Goal: Task Accomplishment & Management: Use online tool/utility

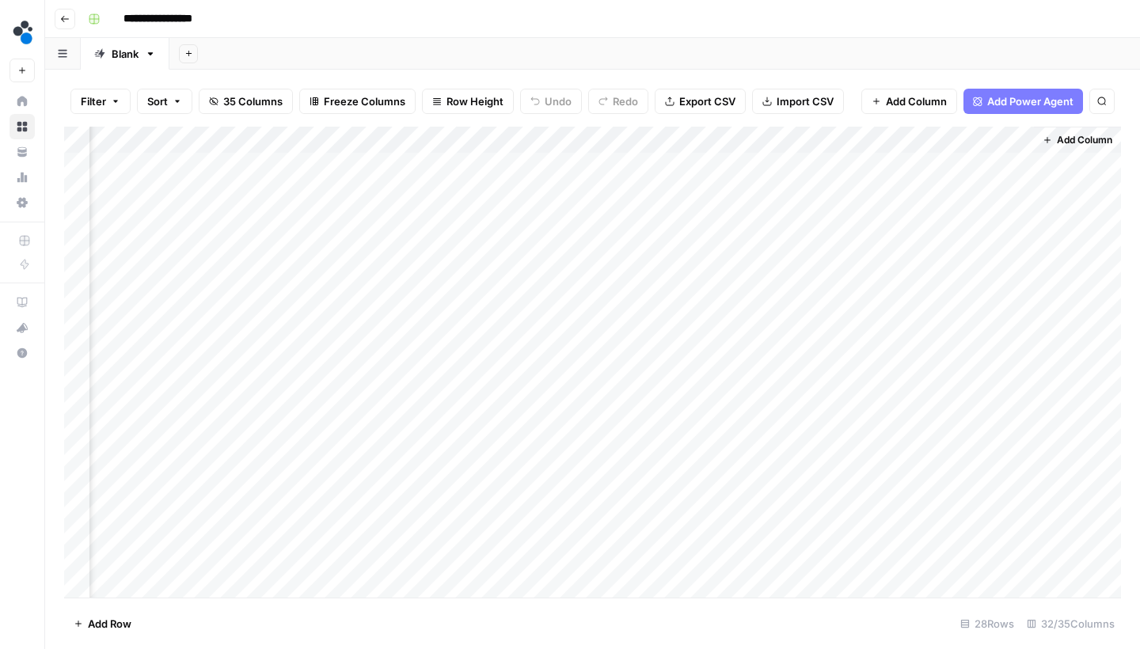
scroll to position [0, 4004]
click at [1018, 158] on div "Add Column" at bounding box center [592, 364] width 1057 height 475
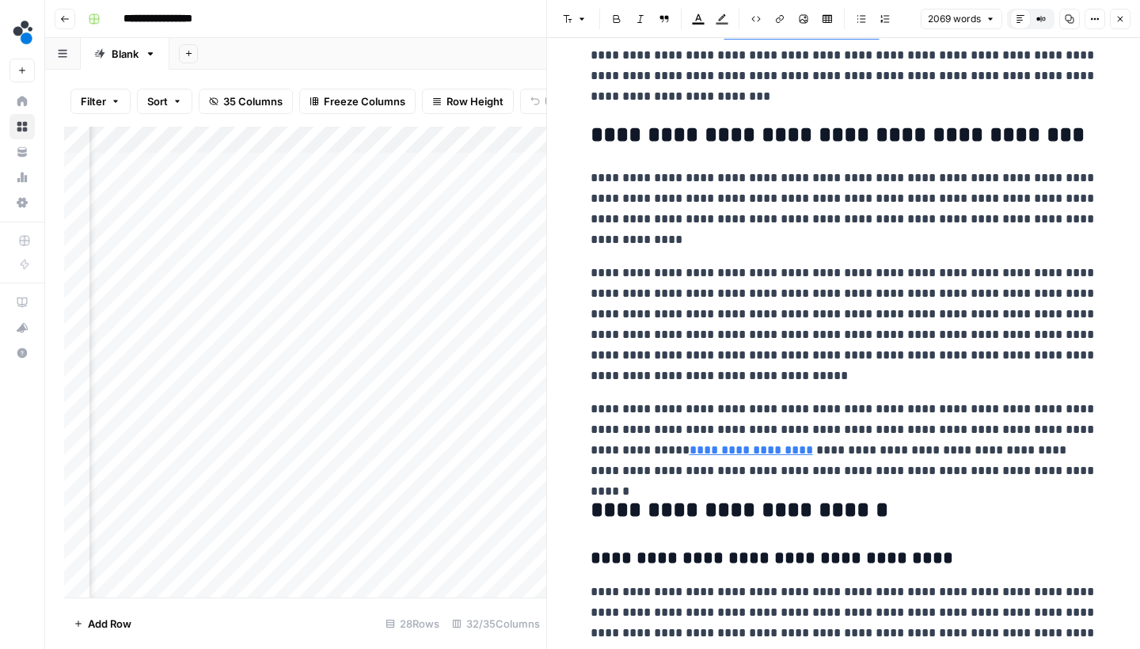
scroll to position [5071, 0]
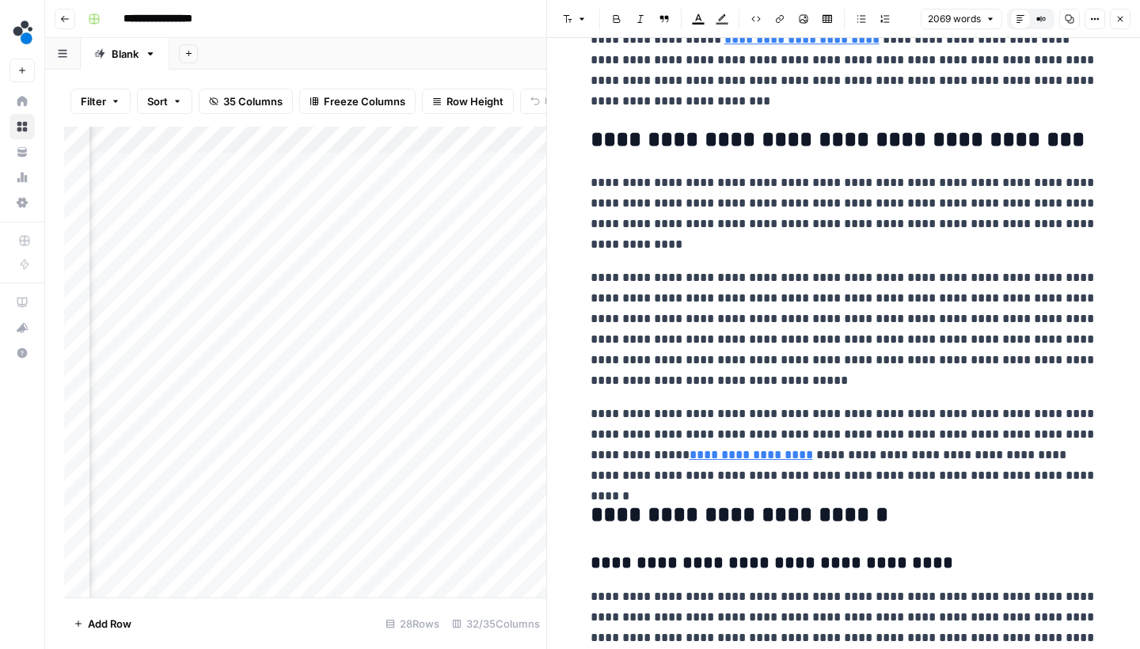
click at [1119, 17] on icon "button" at bounding box center [1121, 20] width 6 height 6
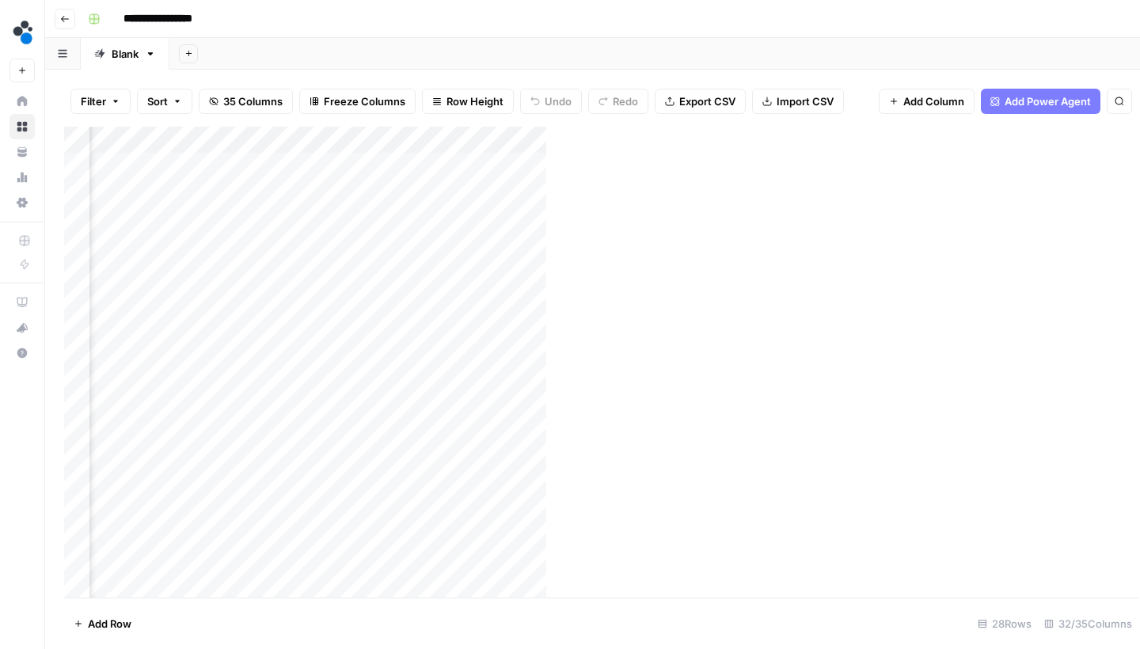
scroll to position [0, 3985]
click at [892, 173] on div "Add Column" at bounding box center [592, 364] width 1057 height 475
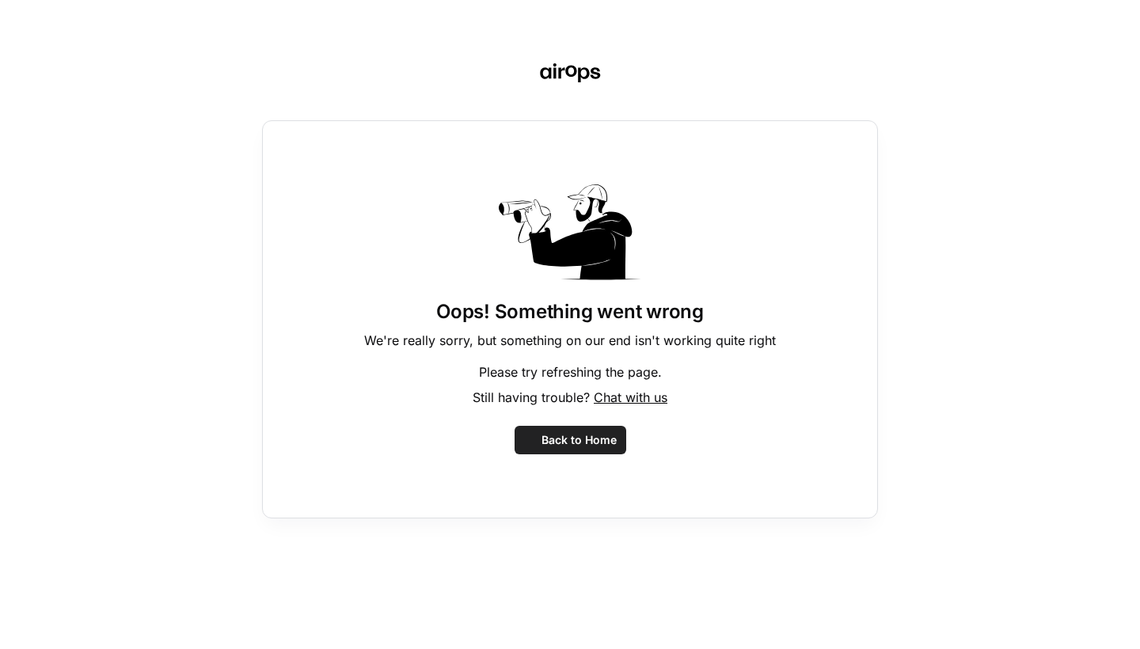
click at [882, 164] on div "Oops! Something went wrong We're really sorry, but something on our end isn't w…" at bounding box center [570, 324] width 1140 height 649
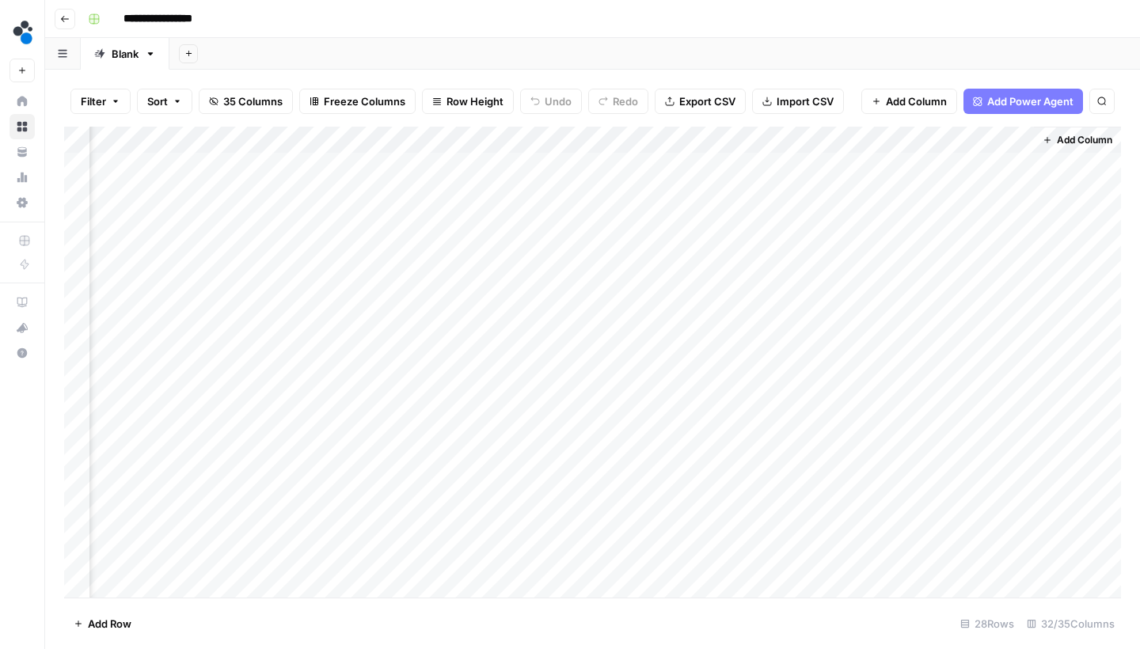
scroll to position [0, 4004]
click at [853, 165] on div "Add Column" at bounding box center [592, 364] width 1057 height 475
click at [882, 162] on div "Add Column" at bounding box center [592, 364] width 1057 height 475
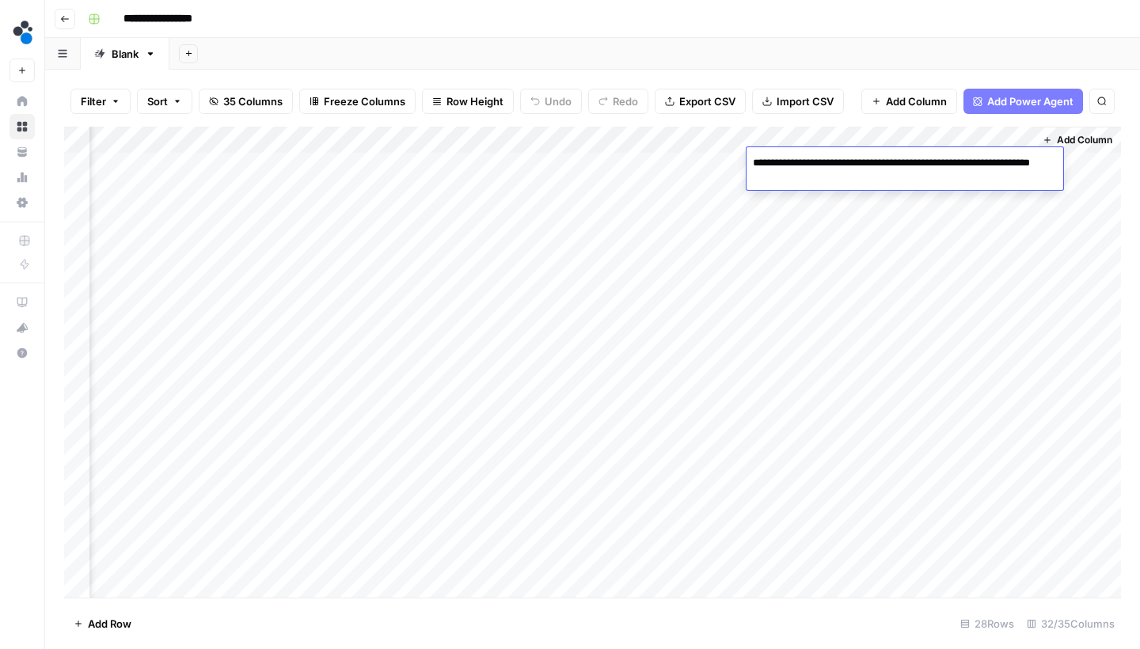
click at [881, 183] on textarea "**********" at bounding box center [905, 171] width 317 height 38
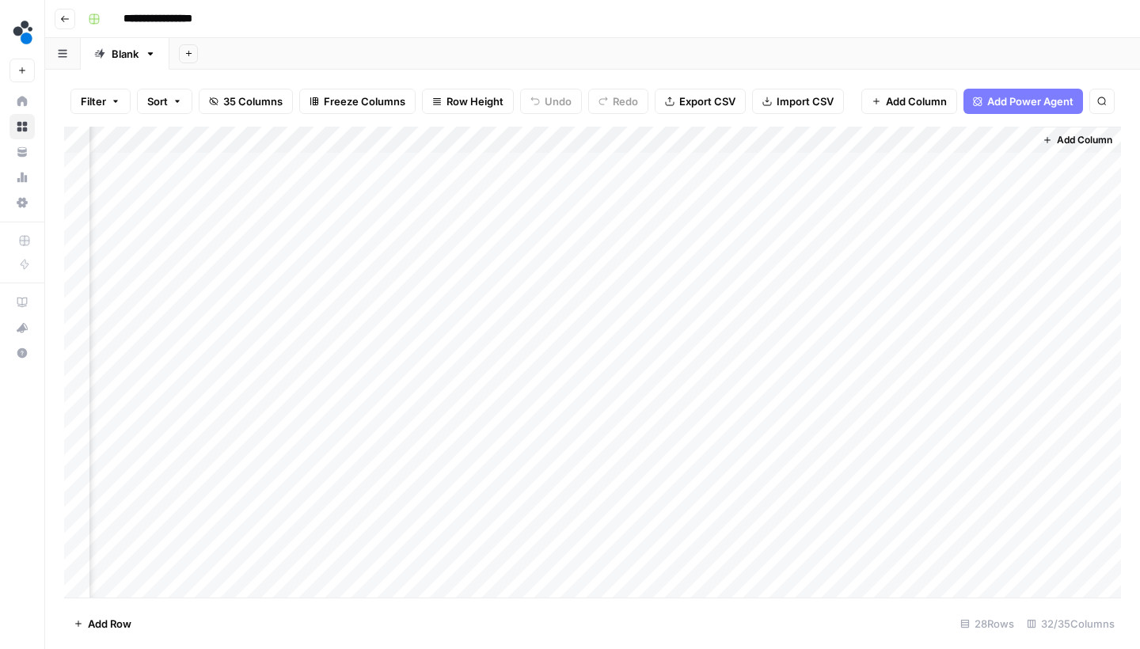
click at [1019, 185] on div "Add Column" at bounding box center [592, 364] width 1057 height 475
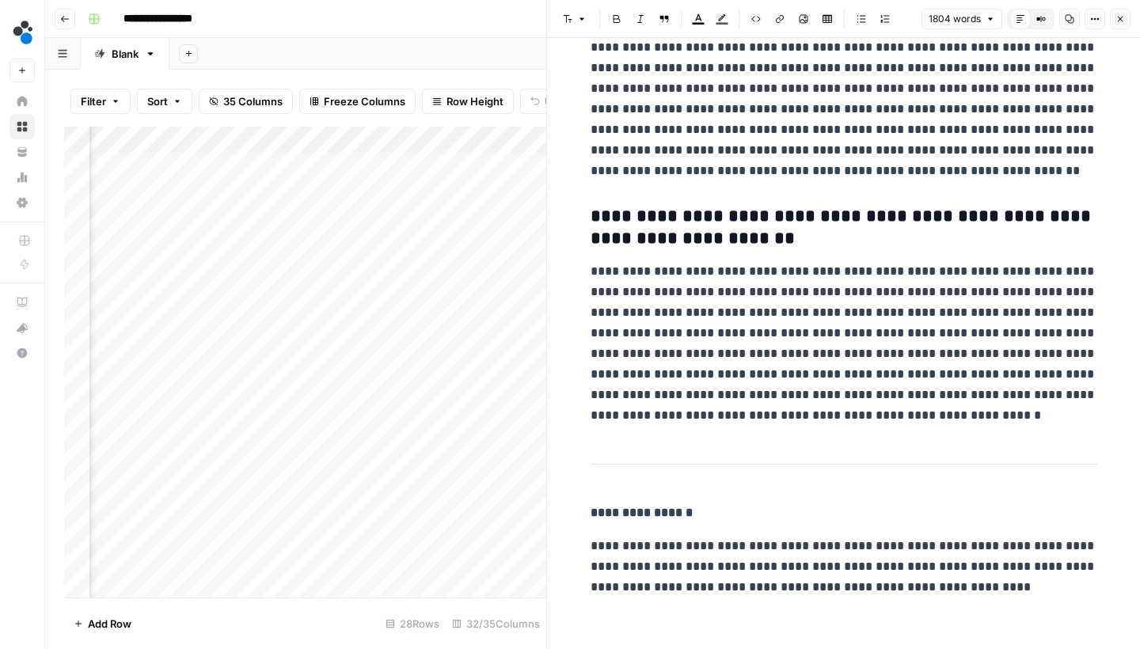
click at [1119, 28] on button "Close" at bounding box center [1120, 19] width 21 height 21
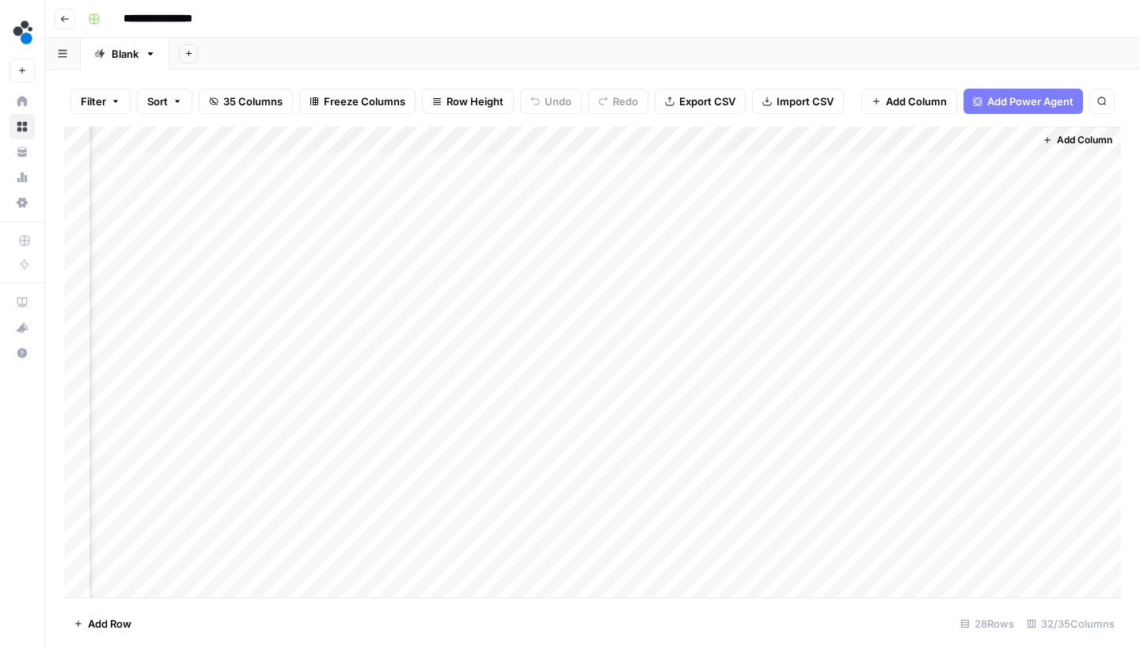
scroll to position [0, 3985]
click at [1033, 219] on div "Add Column" at bounding box center [592, 364] width 1057 height 475
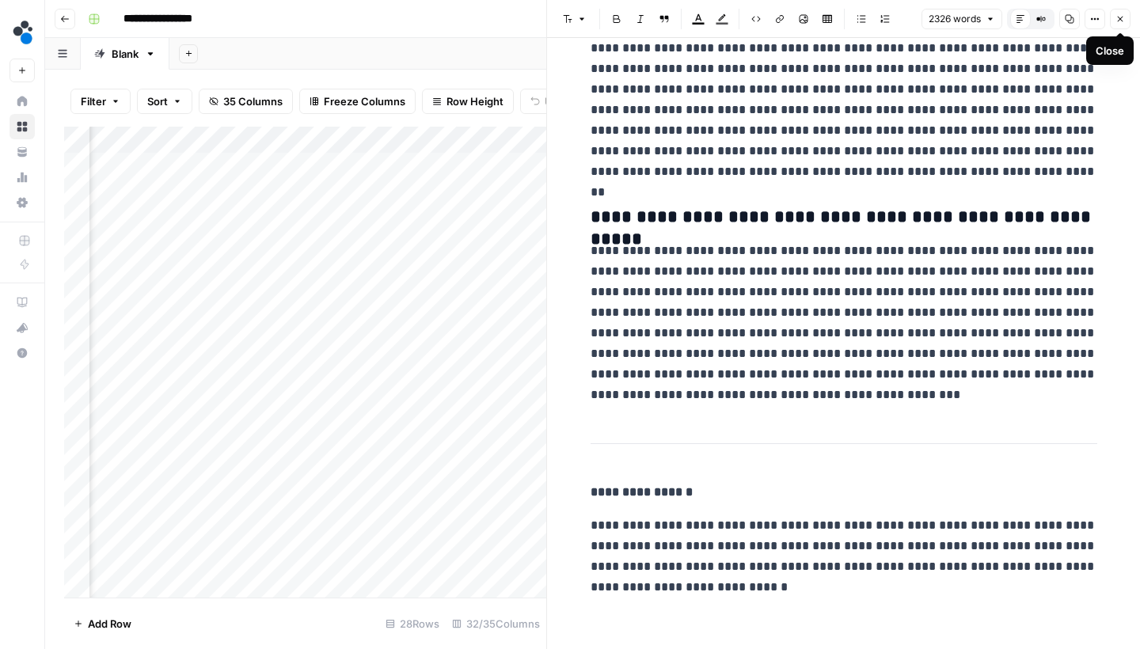
click at [1124, 26] on button "Close" at bounding box center [1120, 19] width 21 height 21
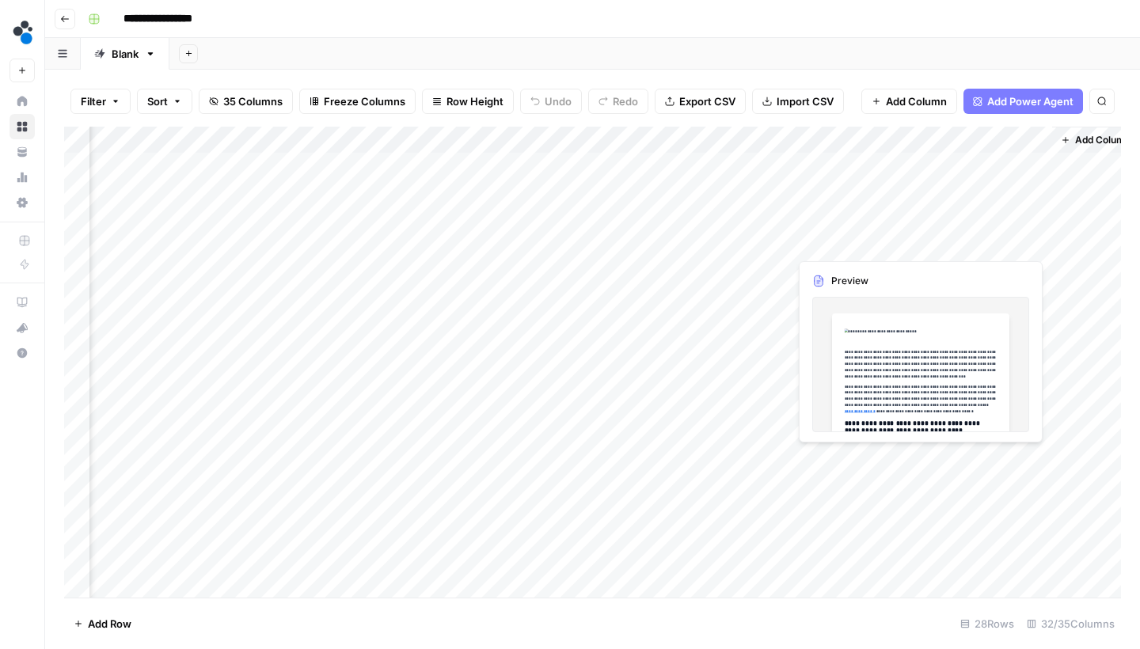
click at [1040, 241] on div "Add Column" at bounding box center [592, 364] width 1057 height 475
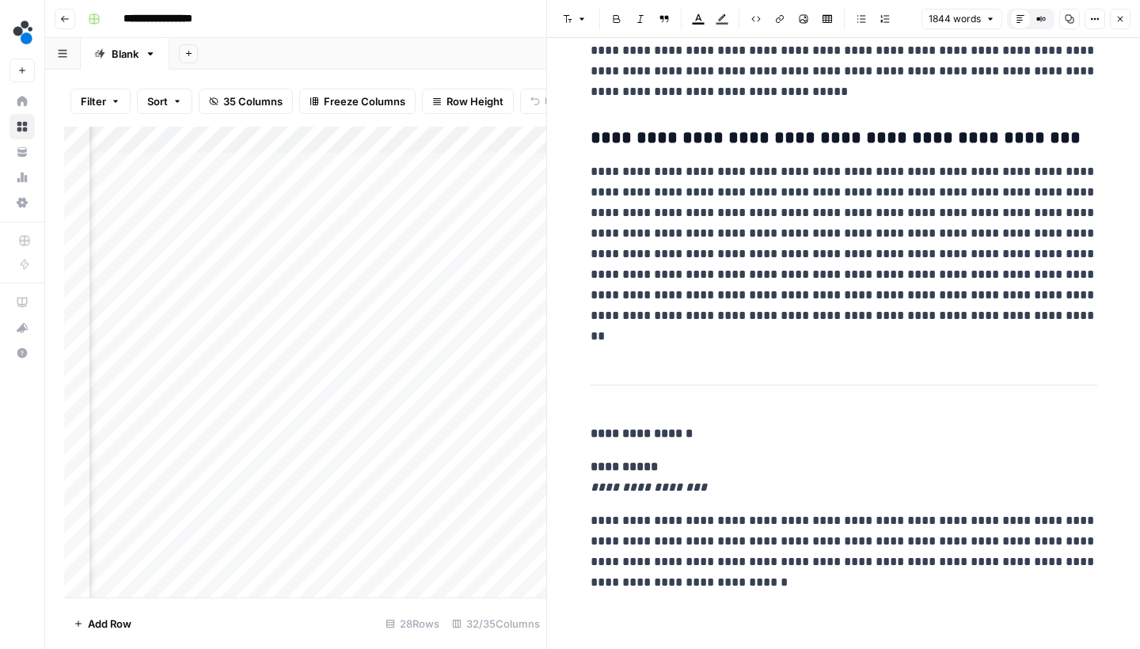
scroll to position [5077, 0]
click at [1118, 26] on button "Close" at bounding box center [1120, 19] width 21 height 21
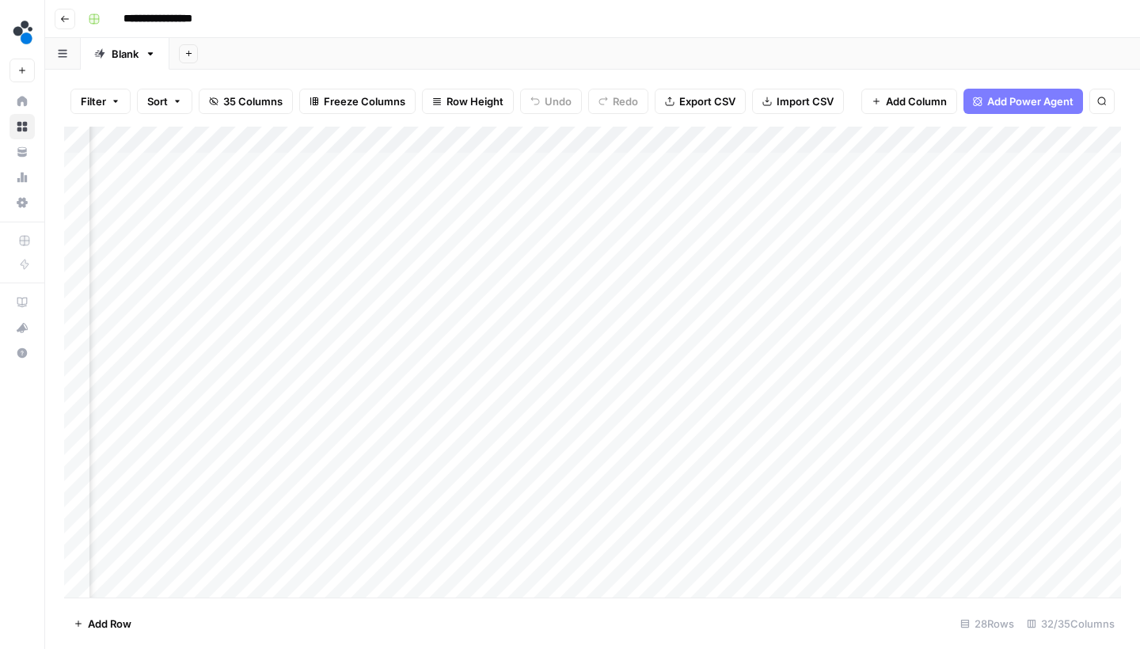
scroll to position [0, 3400]
click at [584, 272] on div "Add Column" at bounding box center [592, 364] width 1057 height 475
click at [1013, 157] on div "Add Column" at bounding box center [592, 364] width 1057 height 475
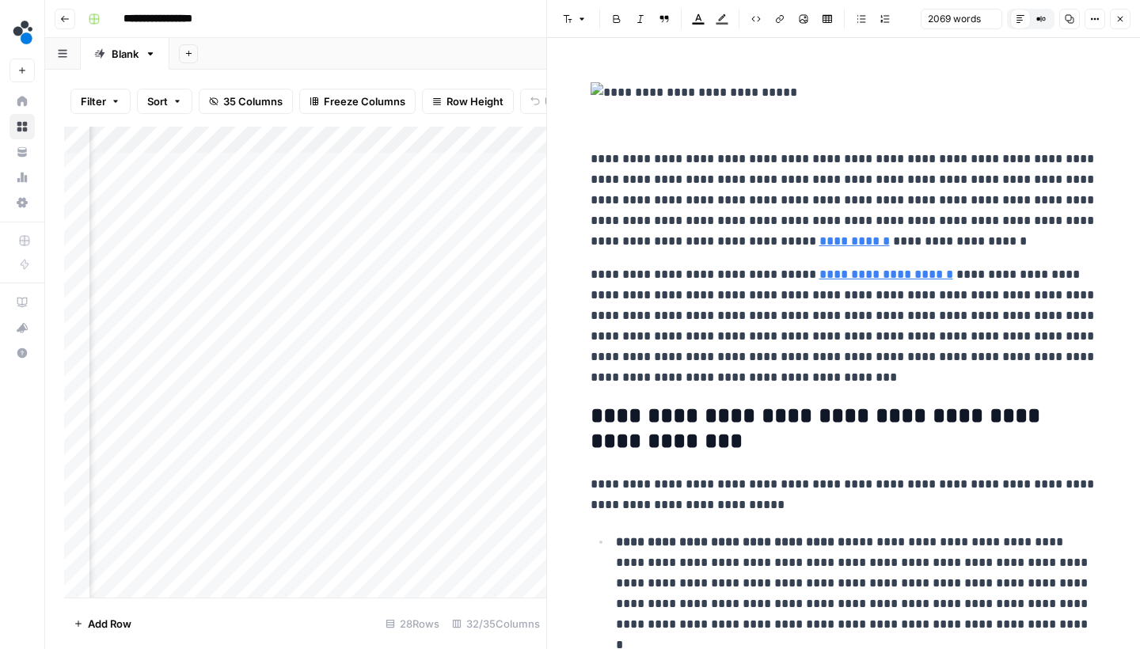
scroll to position [13, 0]
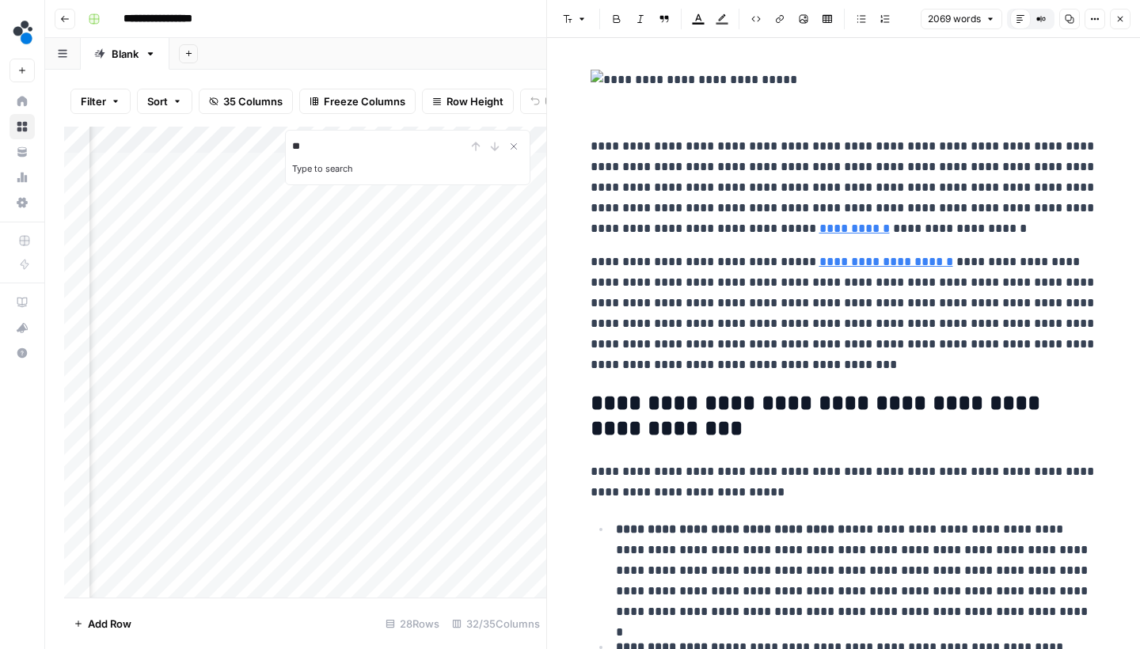
type input "*"
click at [909, 211] on p "**********" at bounding box center [844, 187] width 507 height 103
type input "modern"
type input "uniq"
type input "robus"
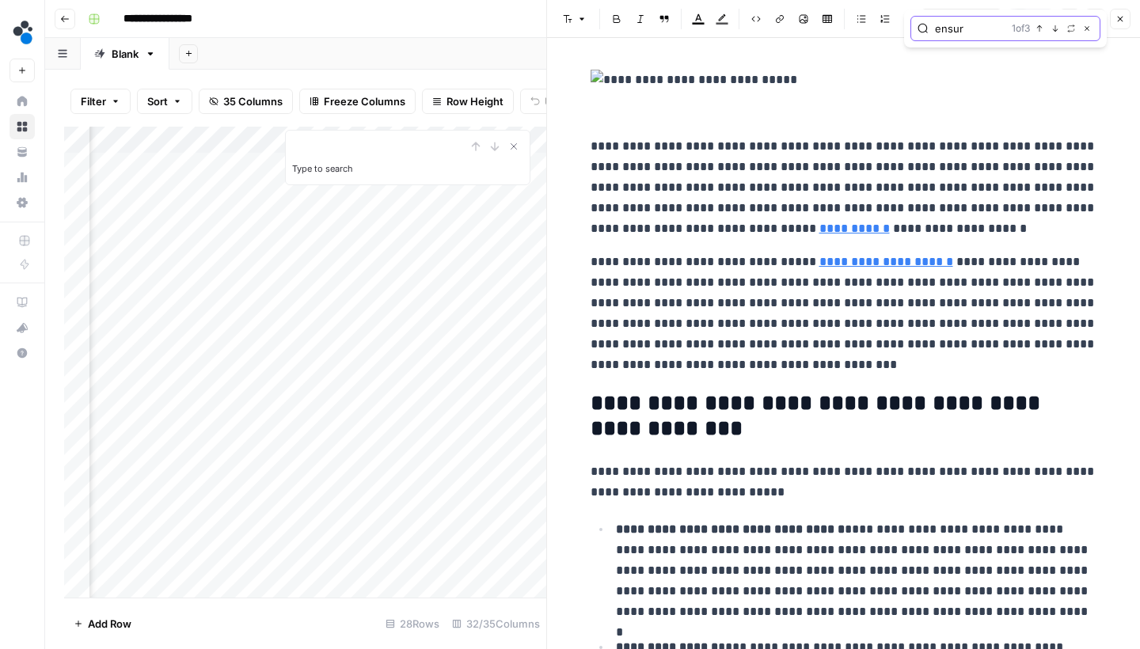
drag, startPoint x: 972, startPoint y: 28, endPoint x: 911, endPoint y: 28, distance: 60.2
click at [912, 28] on div "ensur 1 of 3 Previous match Next Match Replace Close" at bounding box center [1006, 28] width 190 height 25
click at [1052, 32] on icon "button" at bounding box center [1056, 29] width 8 height 8
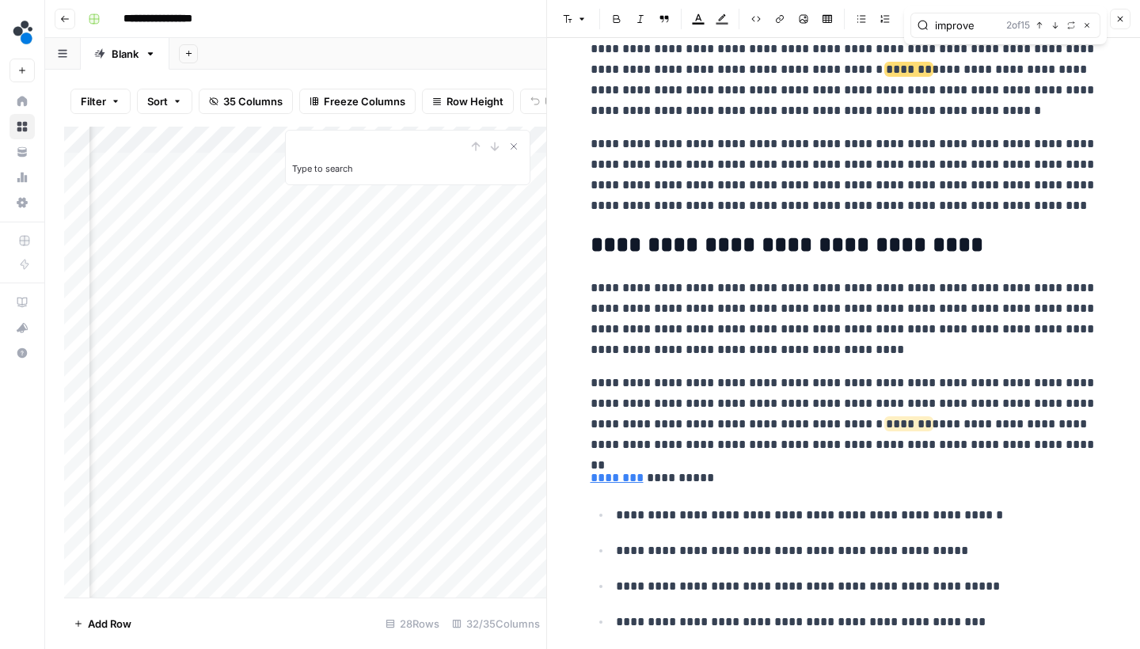
click at [1052, 32] on div "improve 2 of 15 Previous match Next Match Replace Close" at bounding box center [1006, 25] width 190 height 25
click at [1054, 29] on icon "button" at bounding box center [1056, 25] width 8 height 8
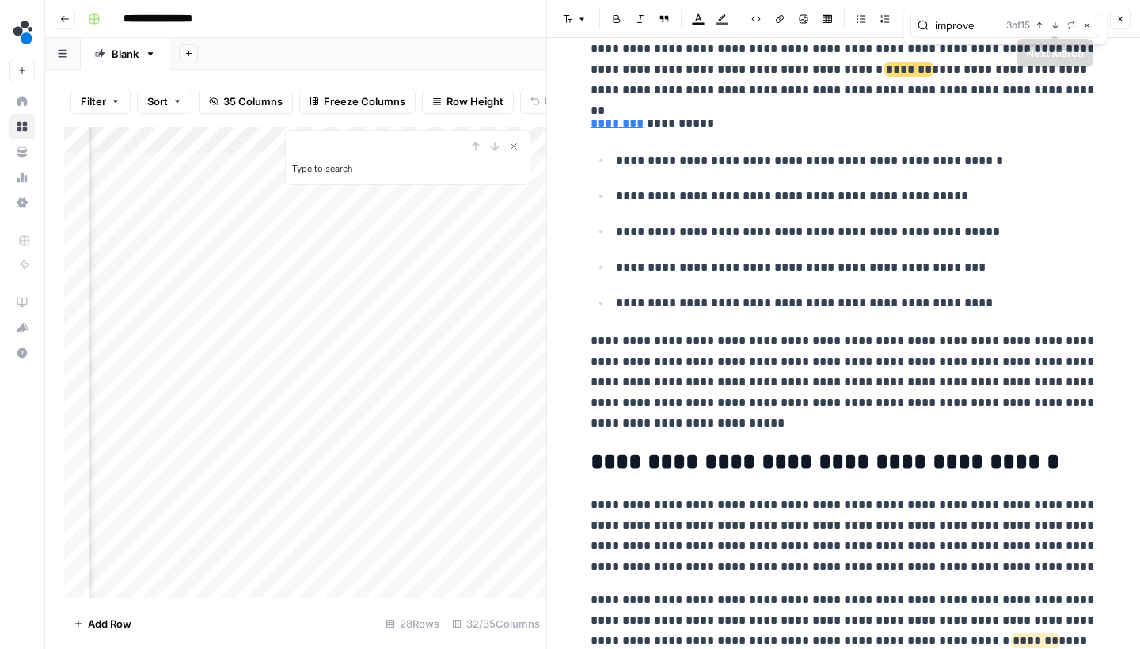
click at [1054, 28] on icon "button" at bounding box center [1056, 25] width 8 height 8
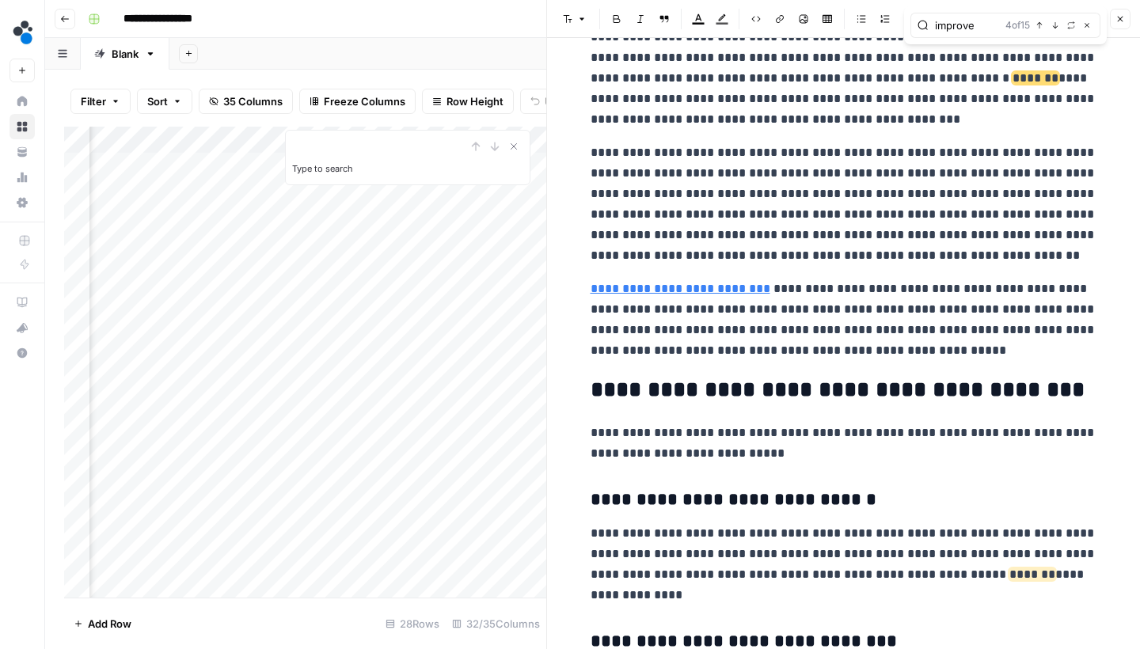
scroll to position [2567, 0]
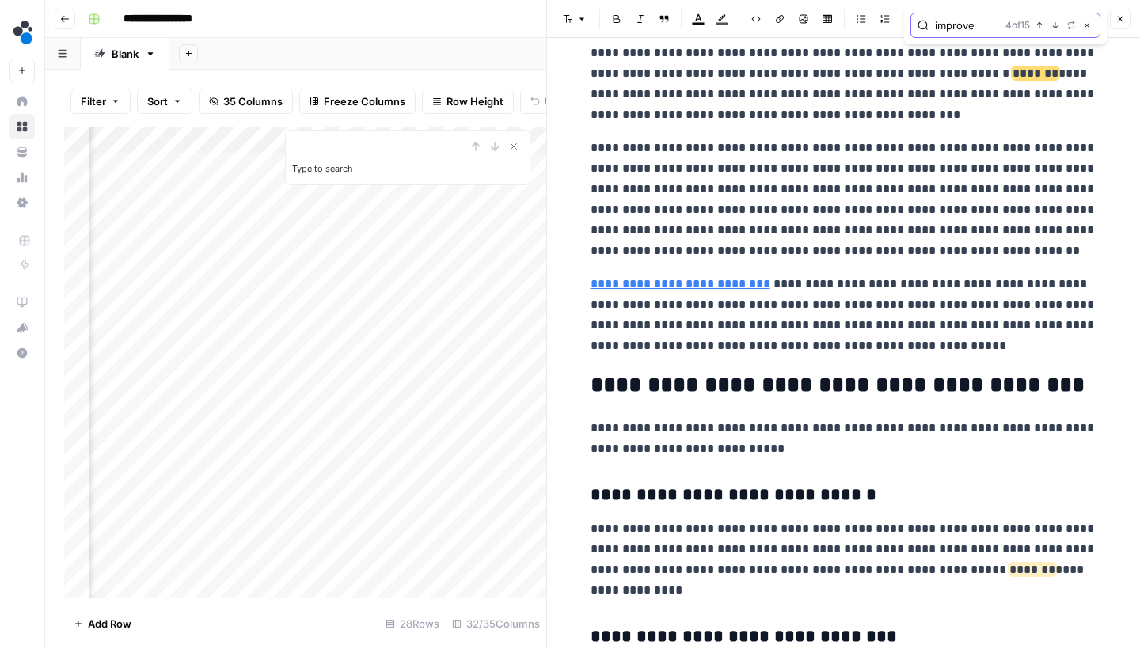
click at [964, 29] on input "improve" at bounding box center [967, 25] width 64 height 16
type input "sophis"
click at [1086, 21] on button "Close" at bounding box center [1087, 25] width 13 height 13
click at [1117, 21] on icon "button" at bounding box center [1121, 19] width 10 height 10
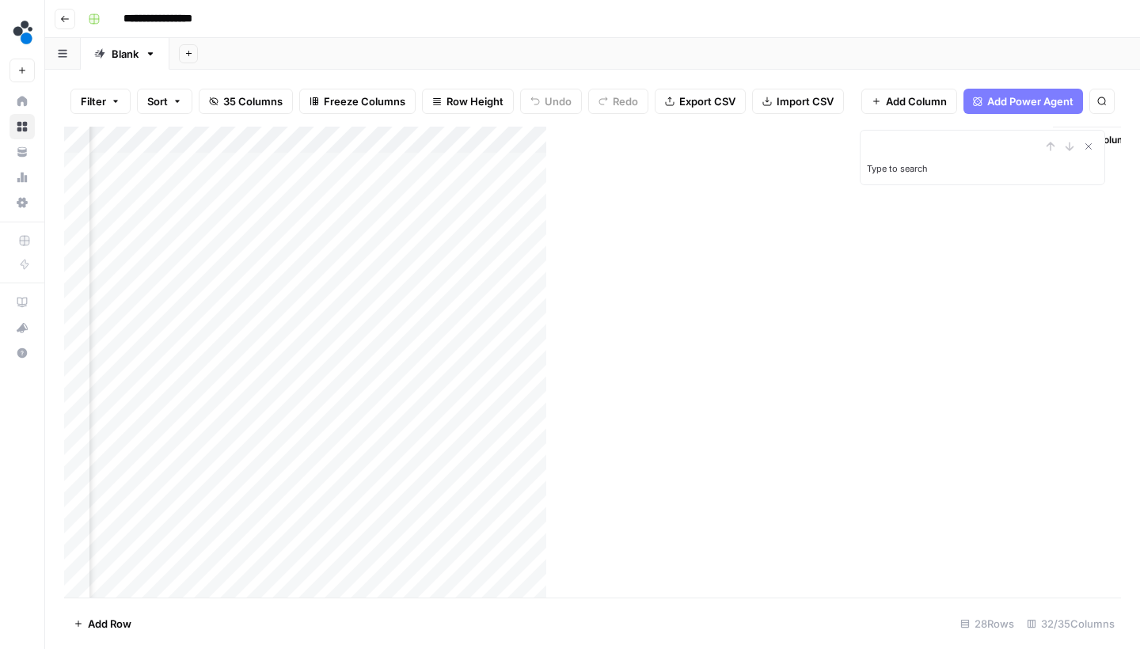
scroll to position [0, 3985]
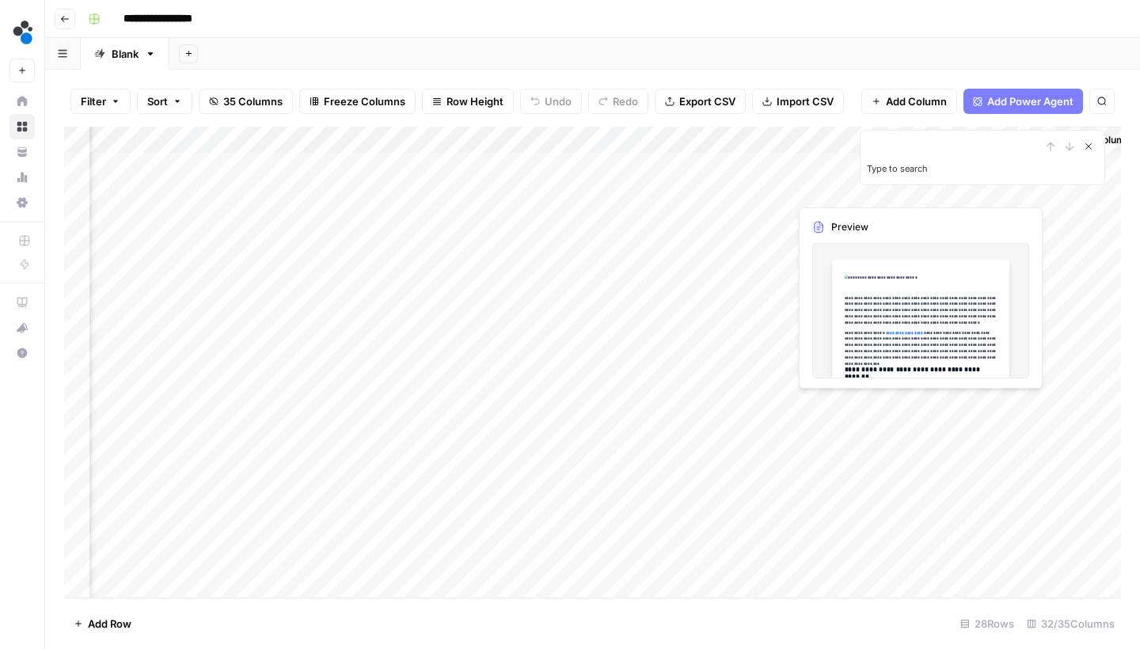
click at [1084, 142] on icon "Close Search" at bounding box center [1088, 146] width 13 height 13
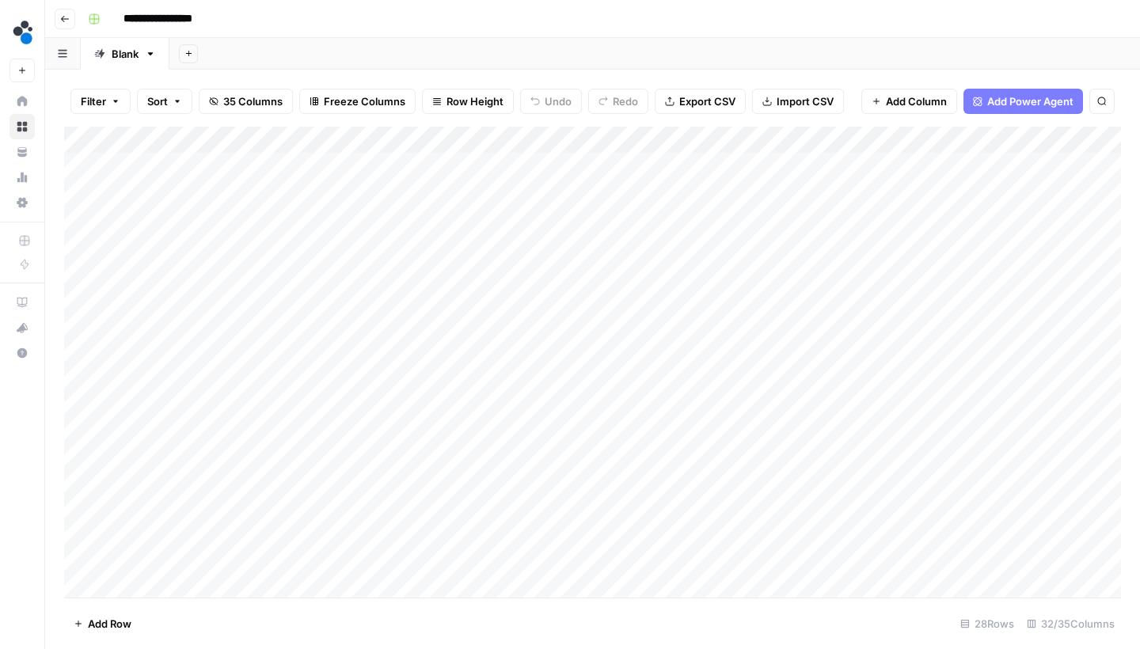
scroll to position [0, 0]
click at [615, 161] on div "Add Column" at bounding box center [592, 364] width 1057 height 475
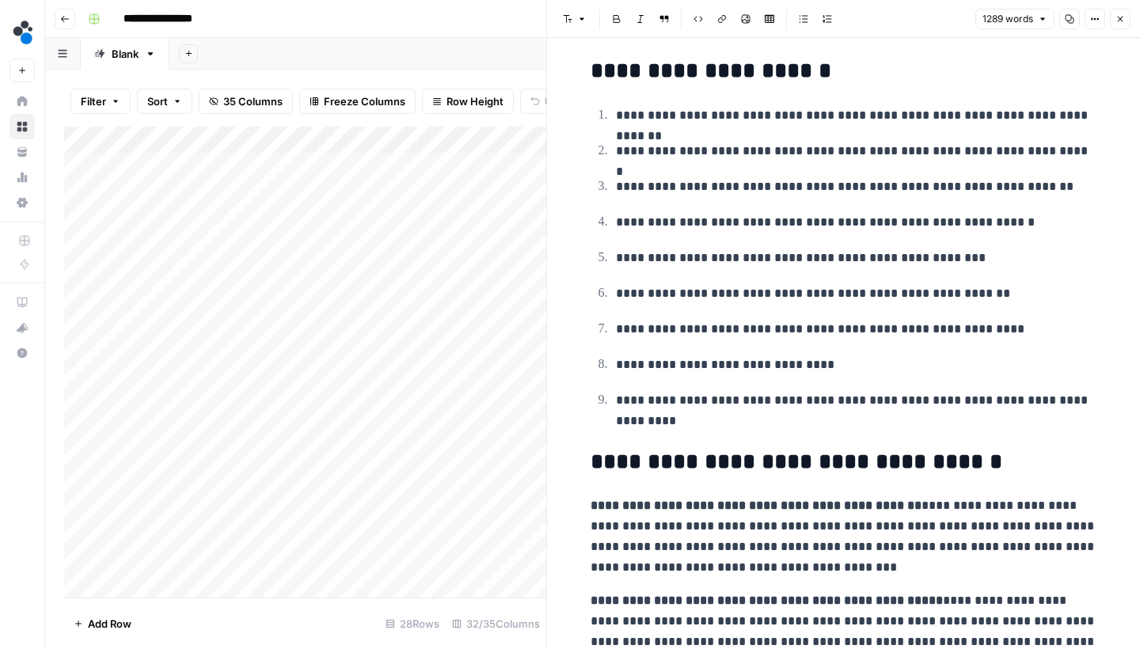
scroll to position [3121, 0]
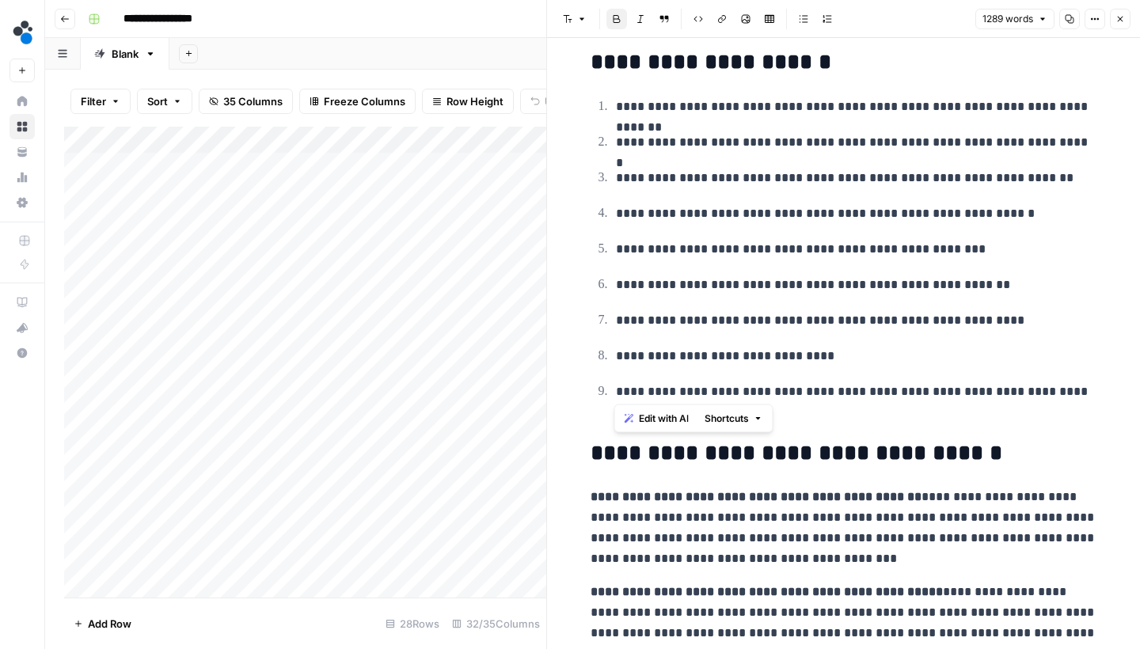
drag, startPoint x: 993, startPoint y: 382, endPoint x: 614, endPoint y: 375, distance: 378.6
click at [614, 441] on h2 "**********" at bounding box center [844, 453] width 507 height 25
copy strong "**********"
click at [1120, 26] on button "Close" at bounding box center [1120, 19] width 21 height 21
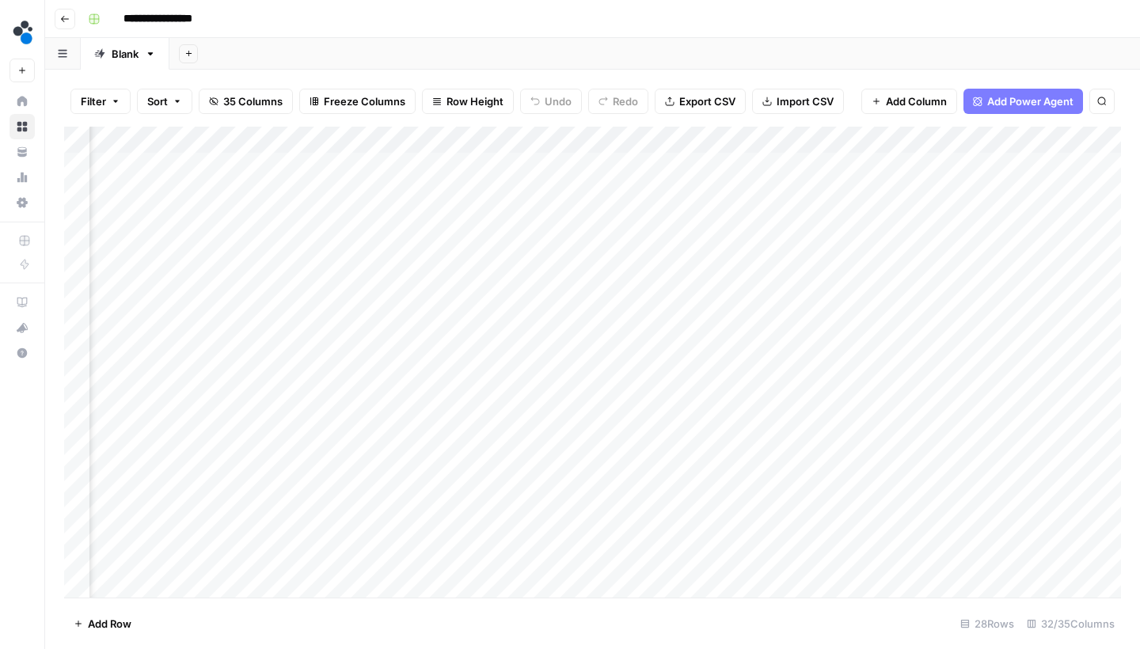
scroll to position [0, 3417]
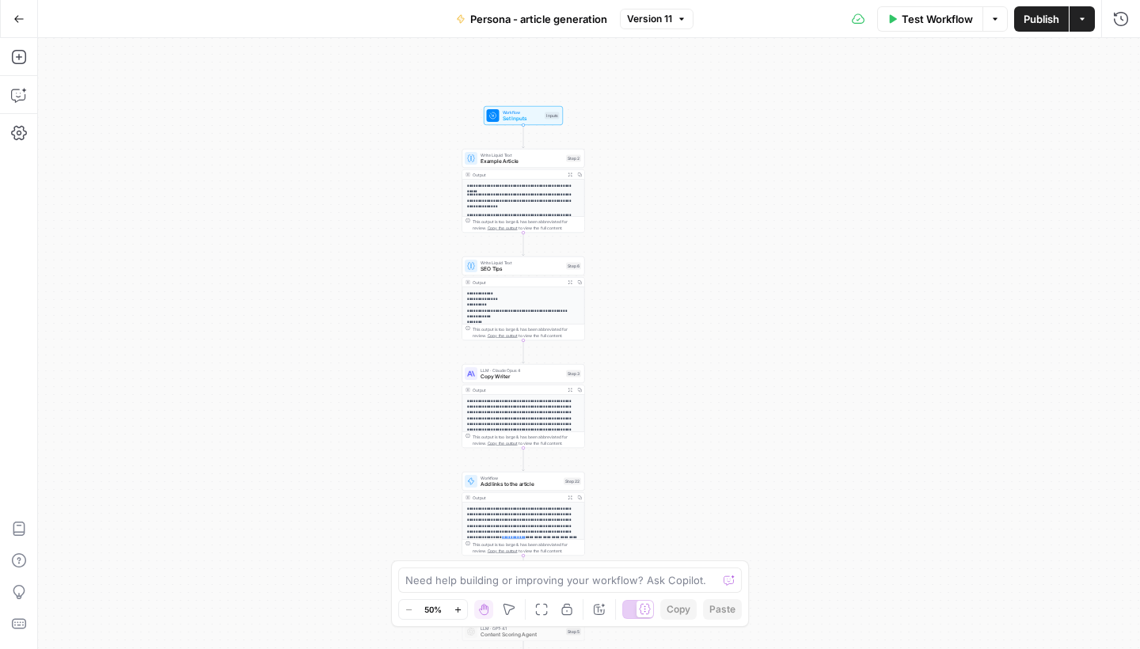
drag, startPoint x: 712, startPoint y: 376, endPoint x: 716, endPoint y: 275, distance: 101.4
click at [716, 275] on div "**********" at bounding box center [589, 343] width 1102 height 611
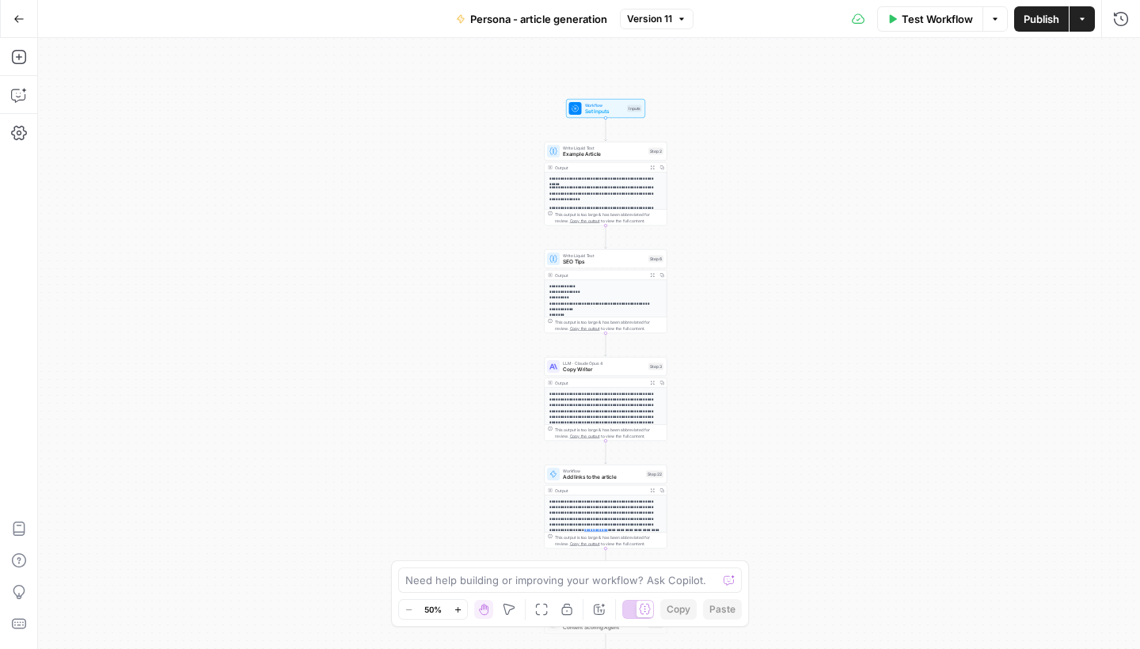
drag, startPoint x: 383, startPoint y: 358, endPoint x: 462, endPoint y: 452, distance: 123.1
click at [462, 452] on div "**********" at bounding box center [589, 343] width 1102 height 611
click at [22, 91] on icon "button" at bounding box center [19, 95] width 16 height 16
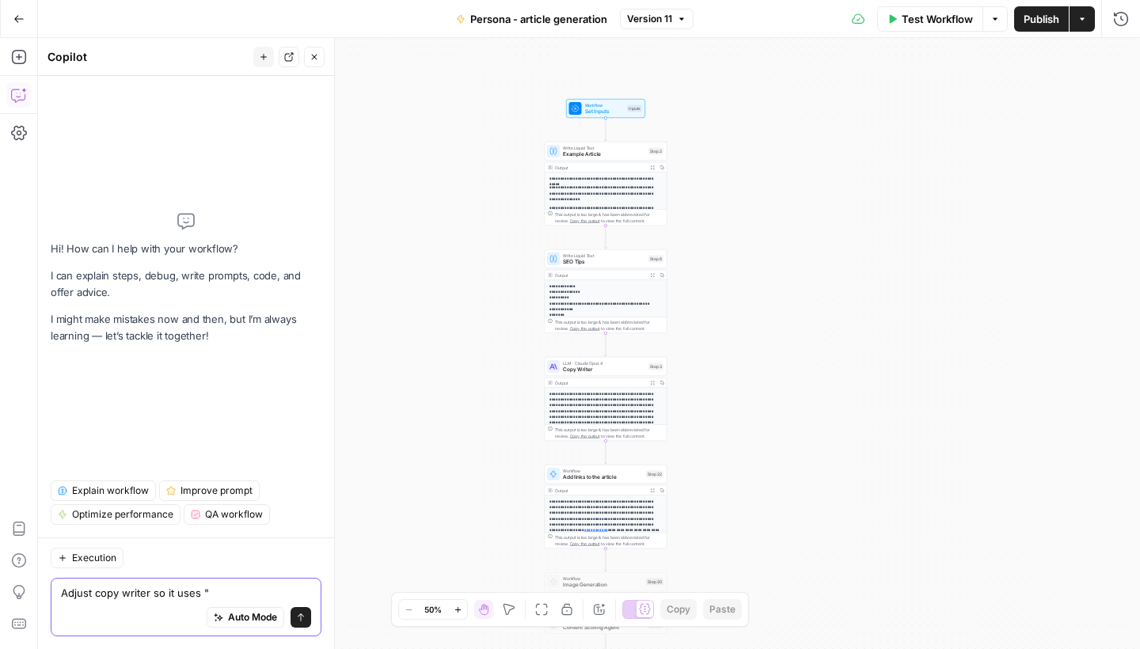
paste textarea "How Spot AI Solves Their Problems"
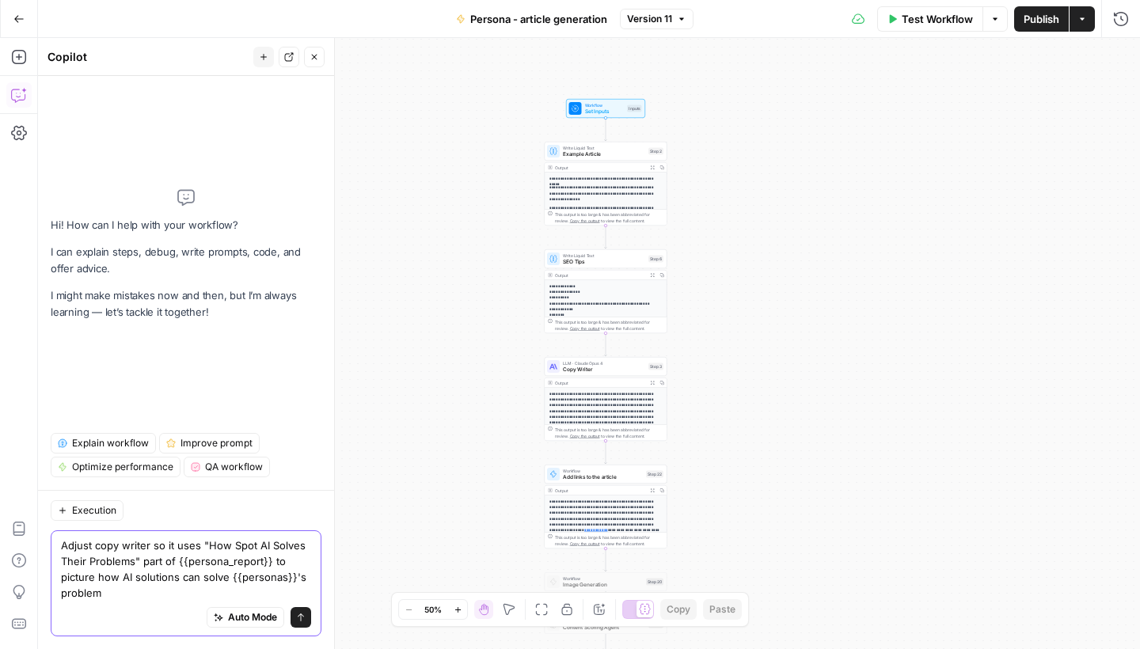
type textarea "Adjust copy writer so it uses "How Spot AI Solves Their Problems" part of {{per…"
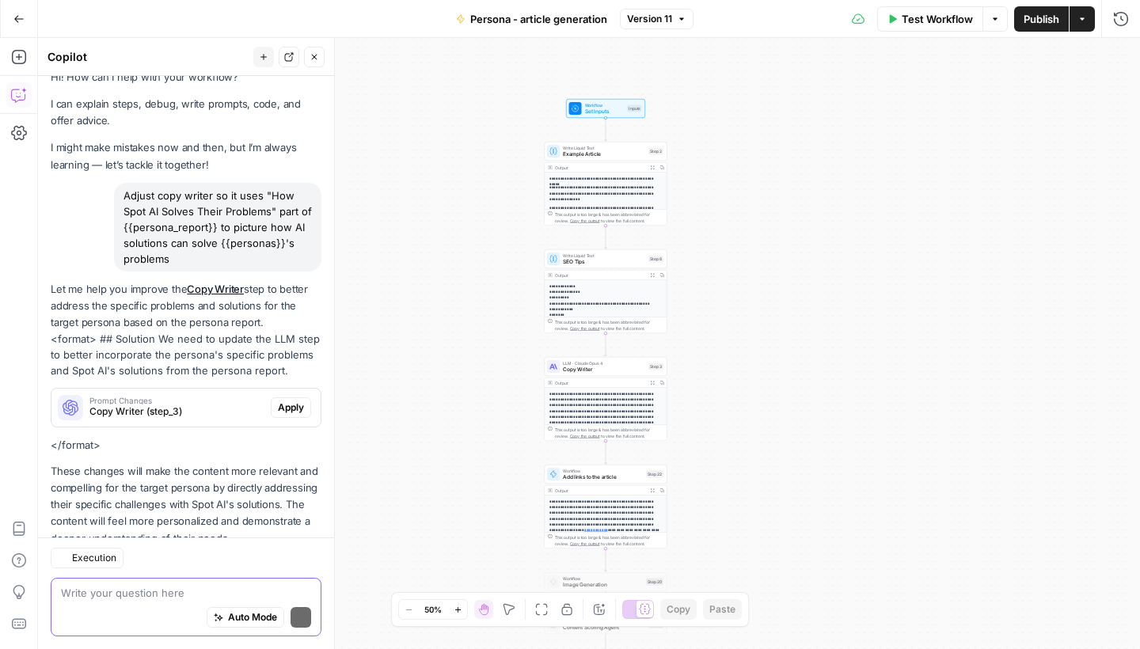
scroll to position [66, 0]
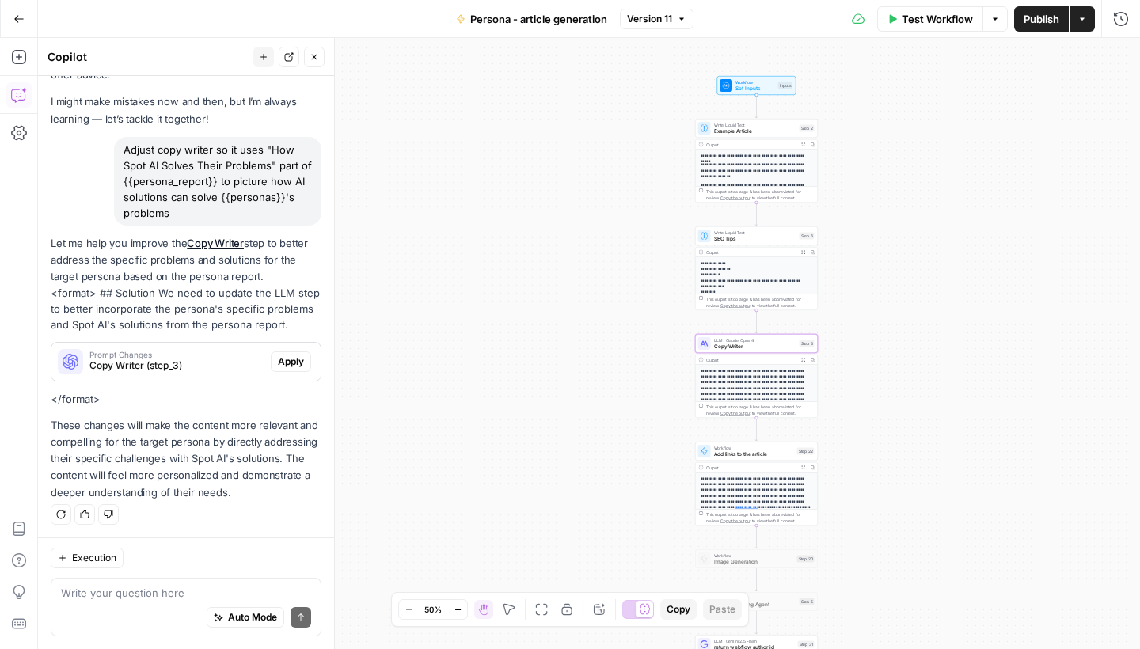
click at [295, 365] on span "Apply" at bounding box center [291, 362] width 26 height 14
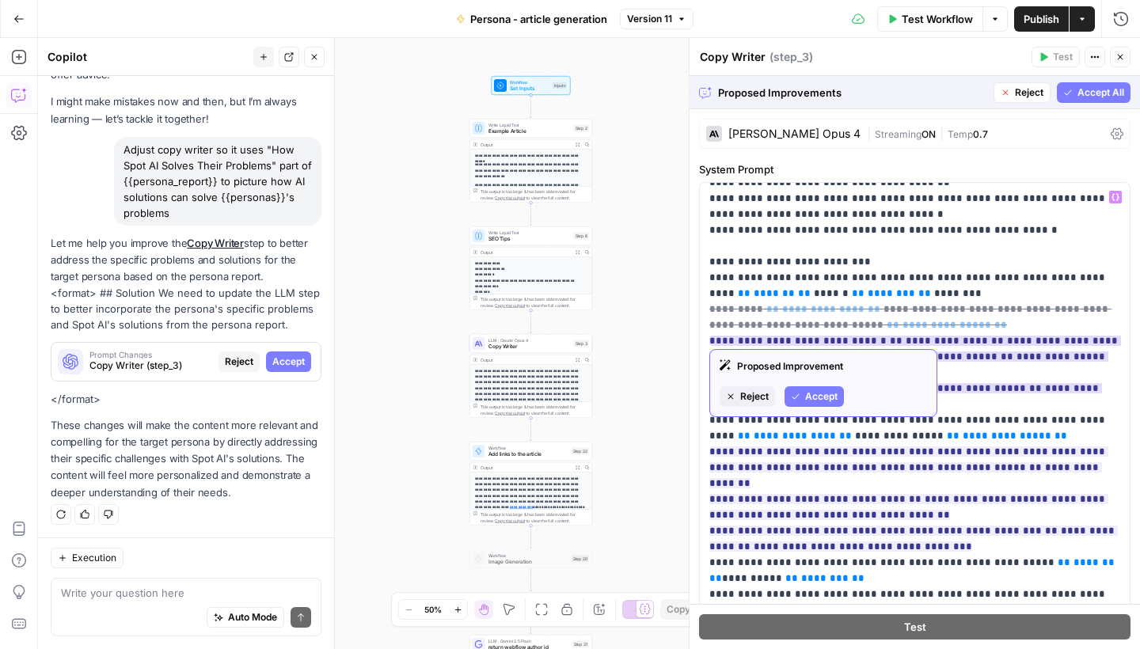
scroll to position [394, 0]
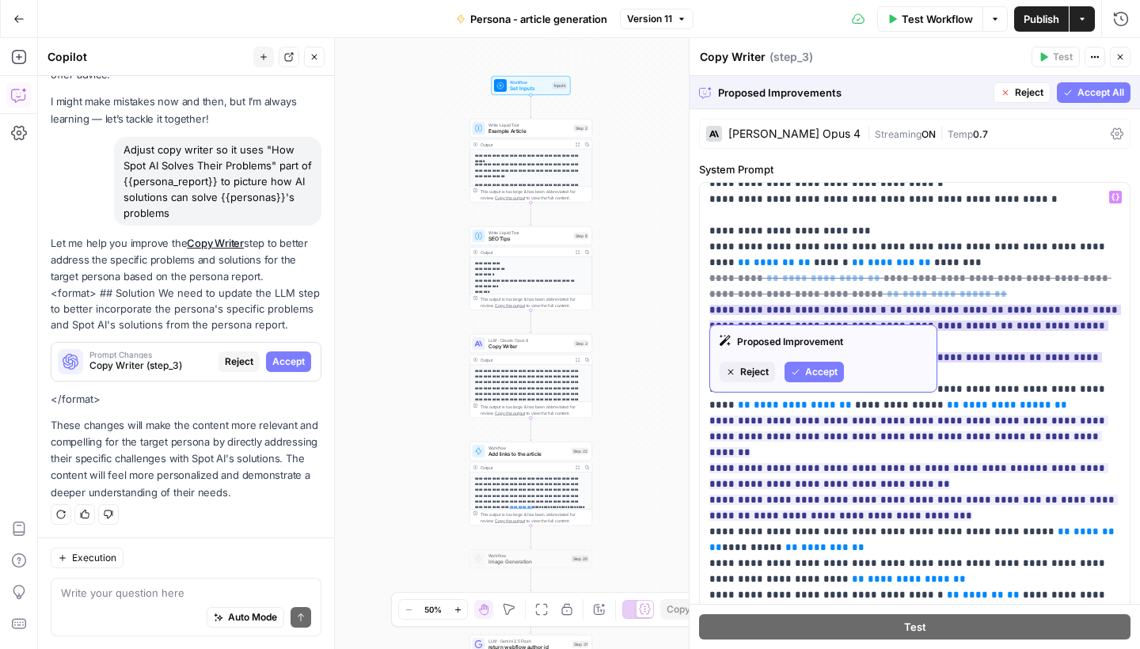
click at [816, 365] on span "Accept" at bounding box center [821, 372] width 32 height 14
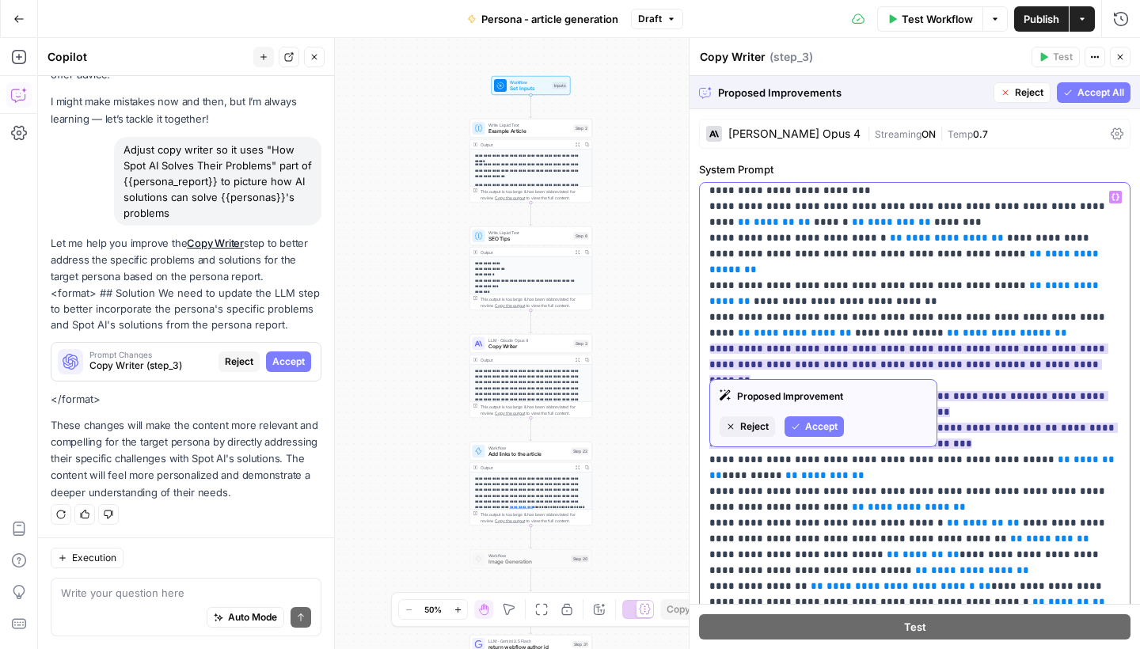
scroll to position [435, 0]
click at [825, 425] on span "Accept" at bounding box center [821, 426] width 32 height 14
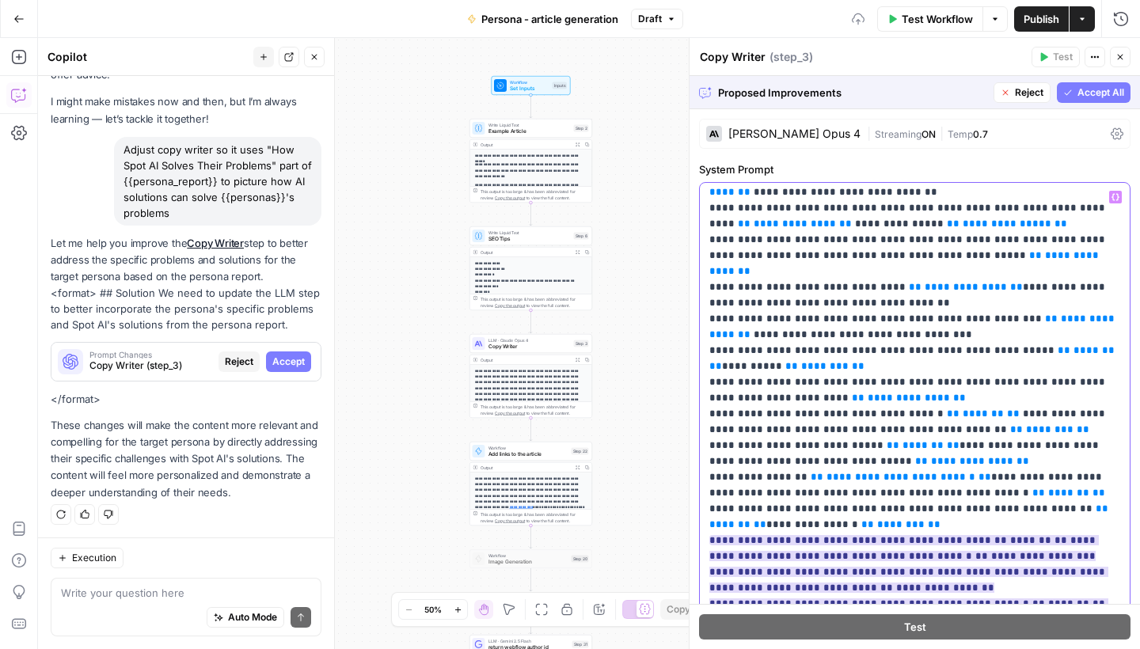
scroll to position [598, 0]
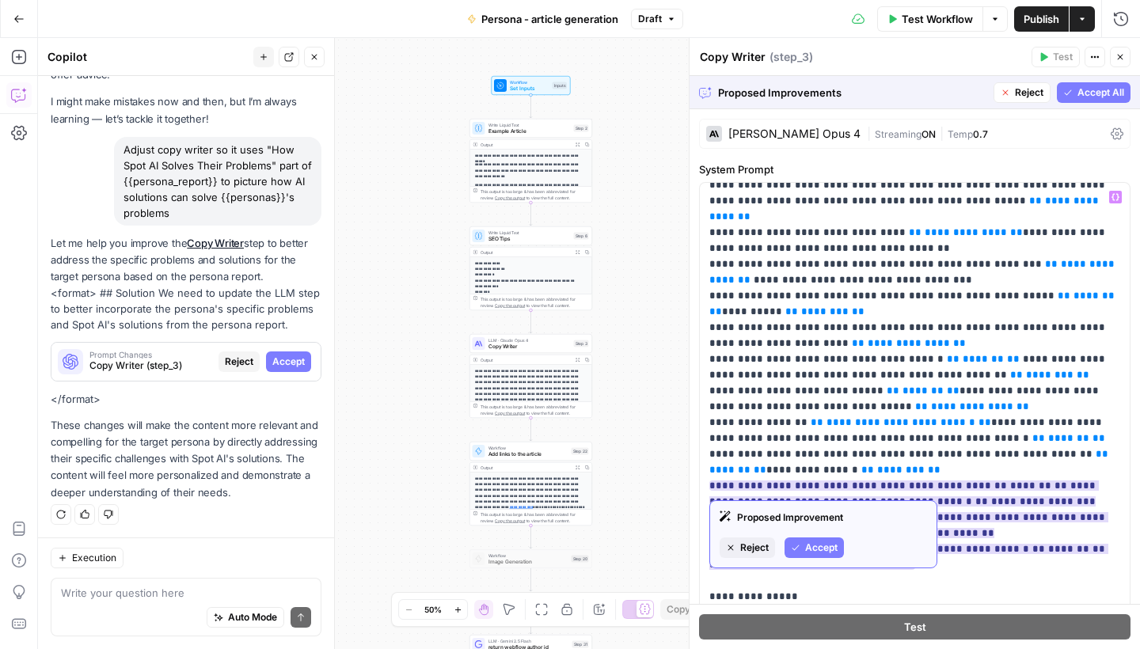
click at [823, 546] on span "Accept" at bounding box center [821, 548] width 32 height 14
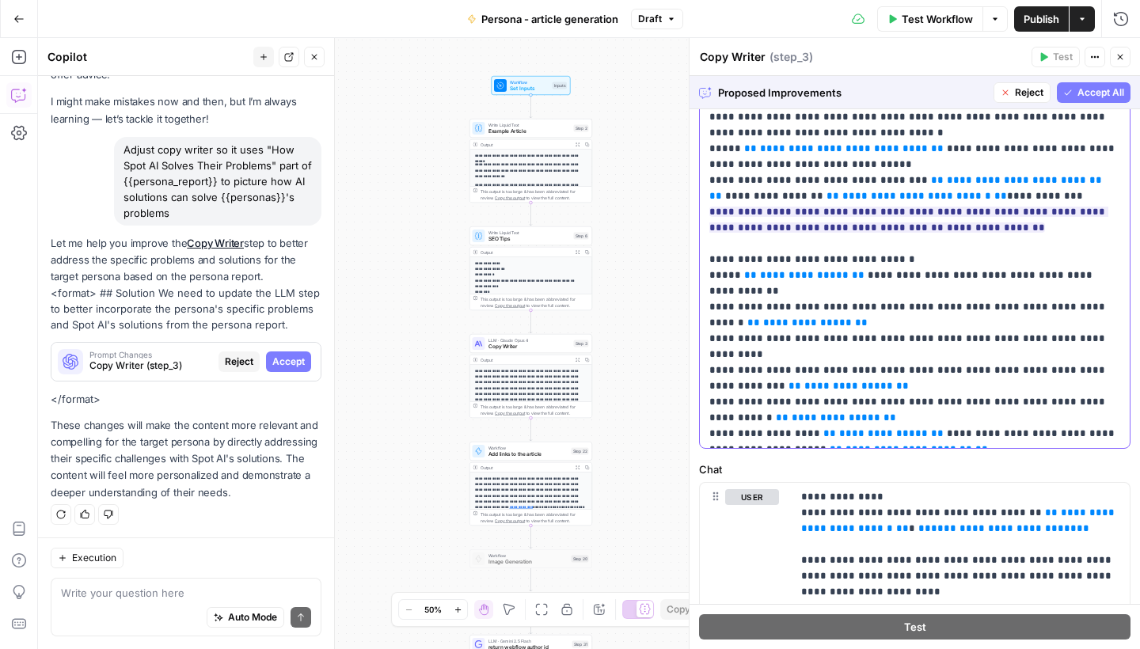
scroll to position [150, 0]
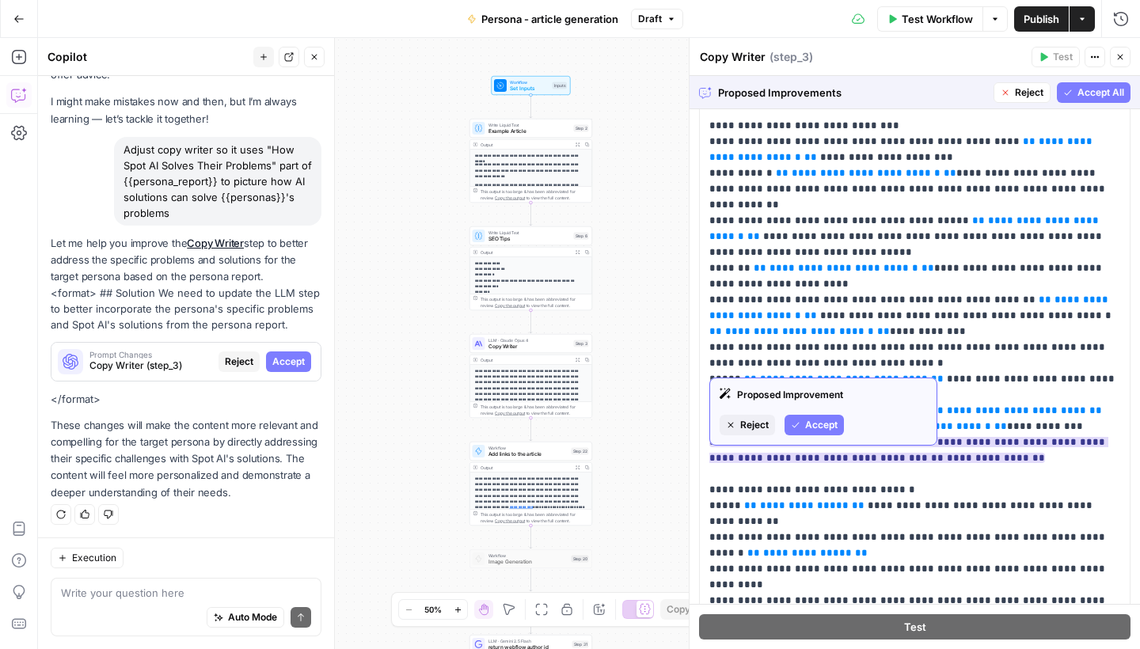
click at [820, 423] on span "Accept" at bounding box center [821, 425] width 32 height 14
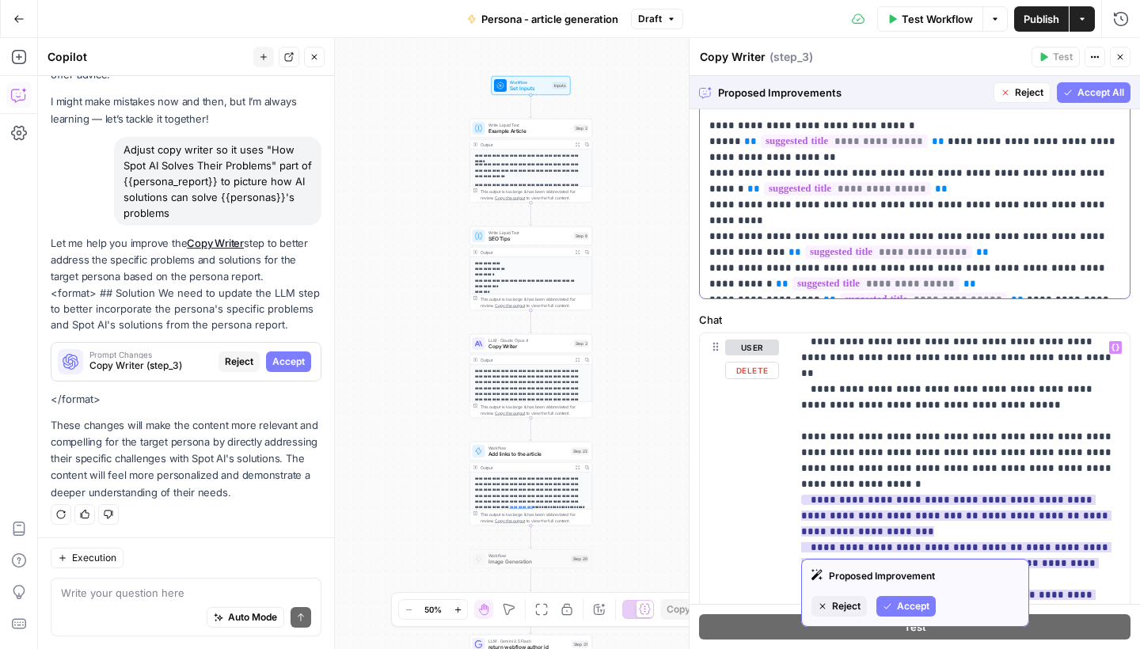
scroll to position [2639, 0]
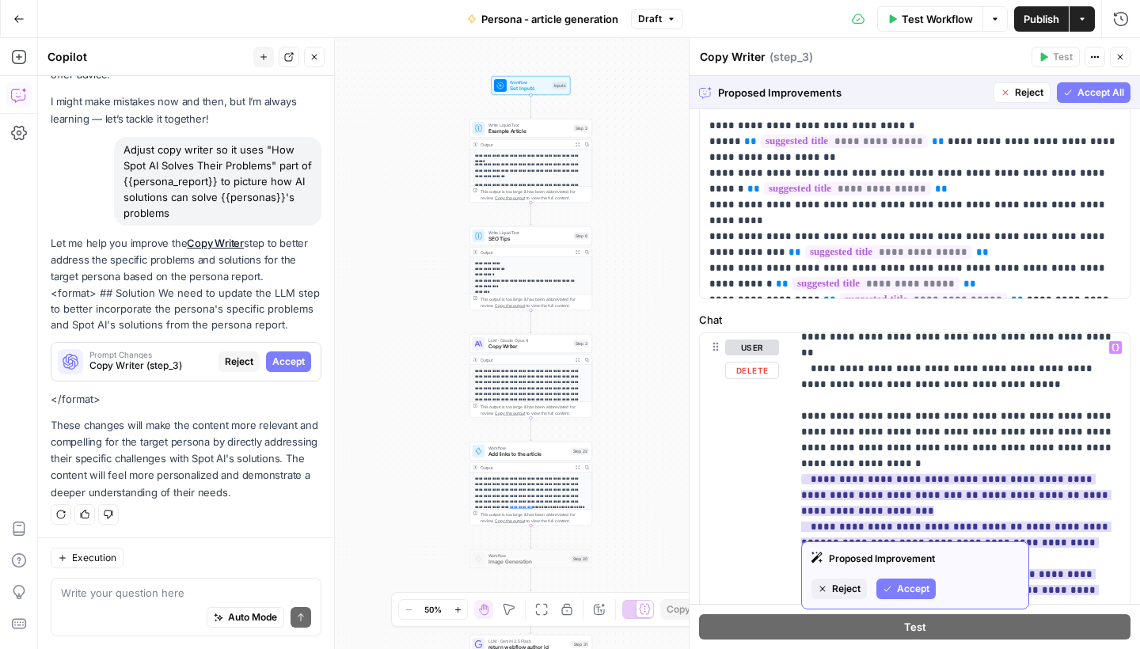
click at [910, 584] on span "Accept" at bounding box center [913, 589] width 32 height 14
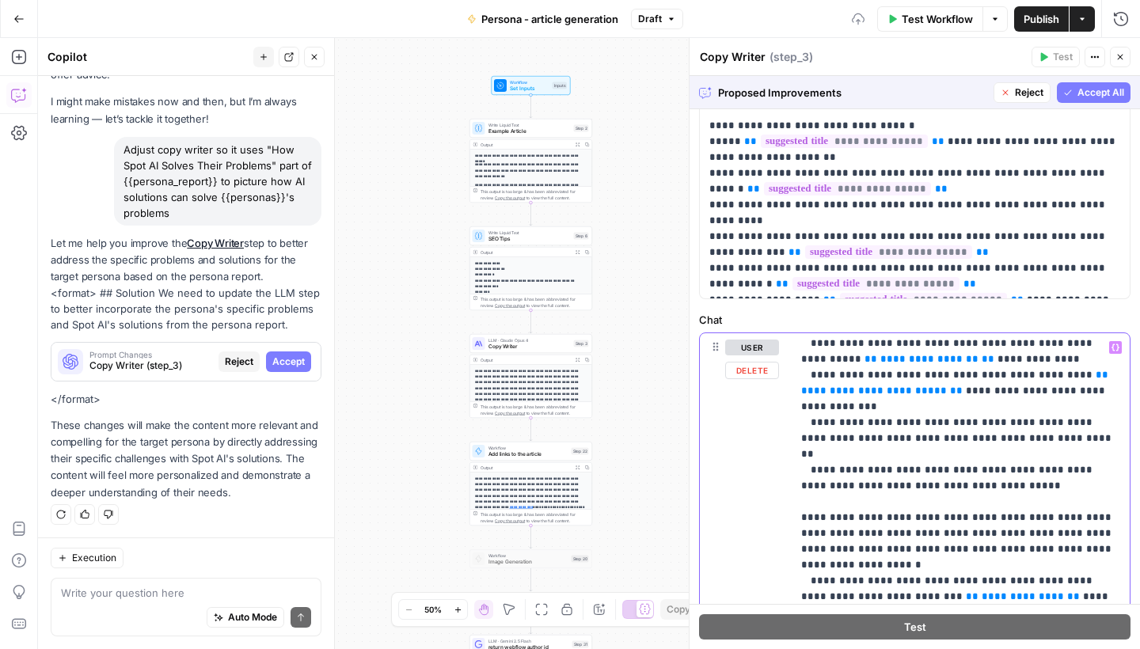
scroll to position [2675, 0]
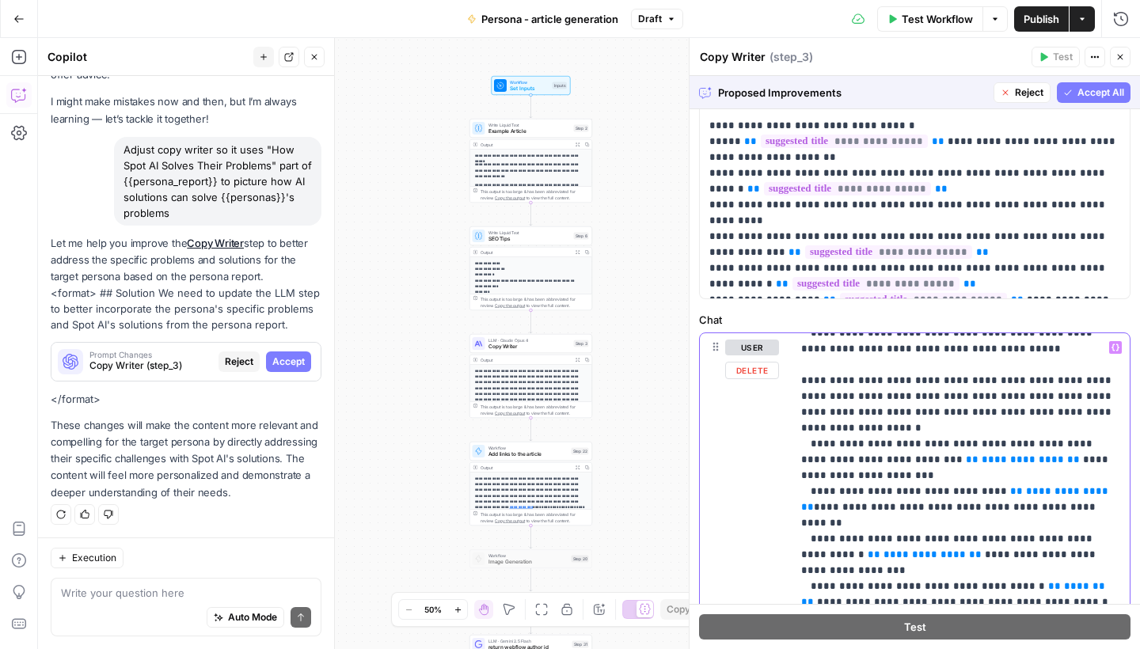
click at [980, 460] on p "**********" at bounding box center [960, 476] width 319 height 5622
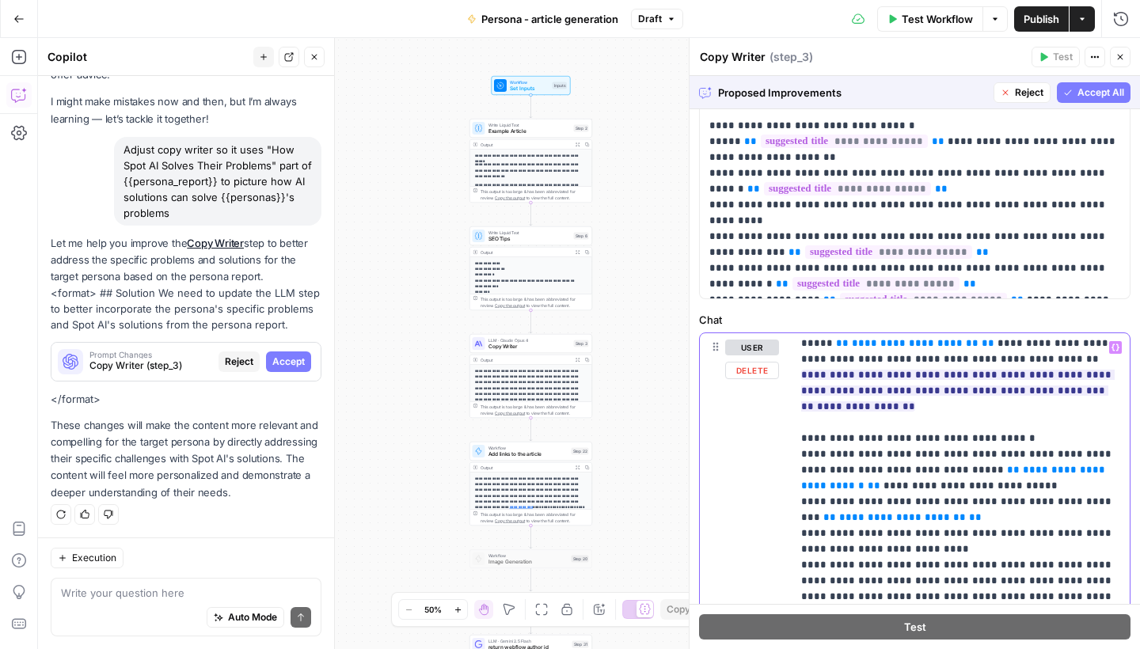
scroll to position [3841, 0]
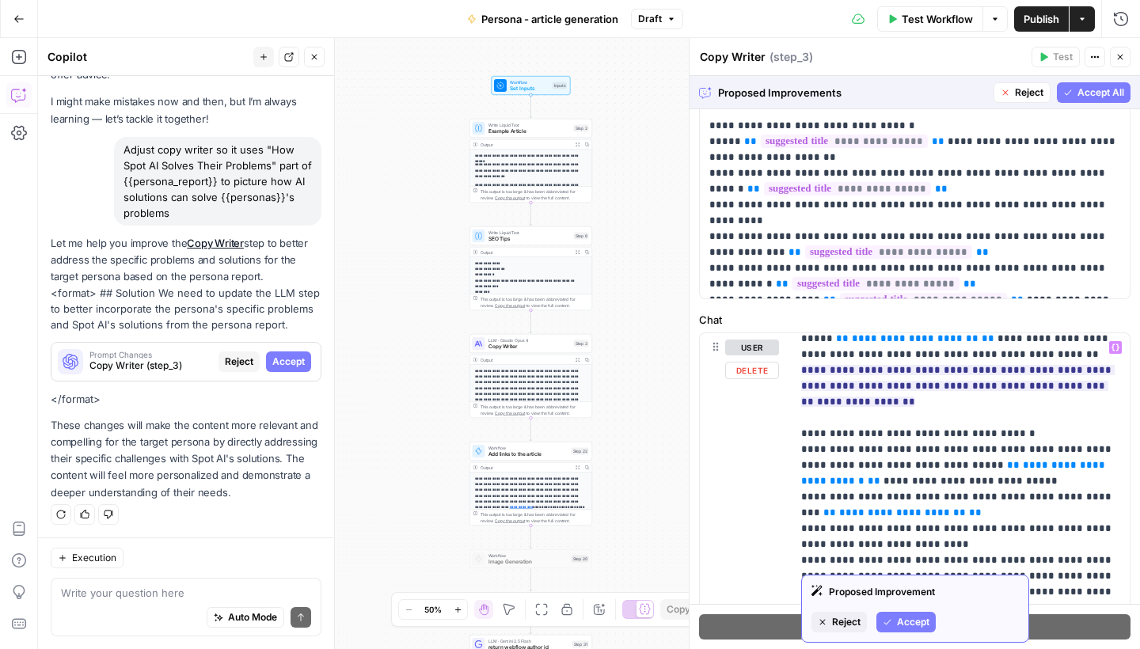
click at [914, 622] on span "Accept" at bounding box center [913, 622] width 32 height 14
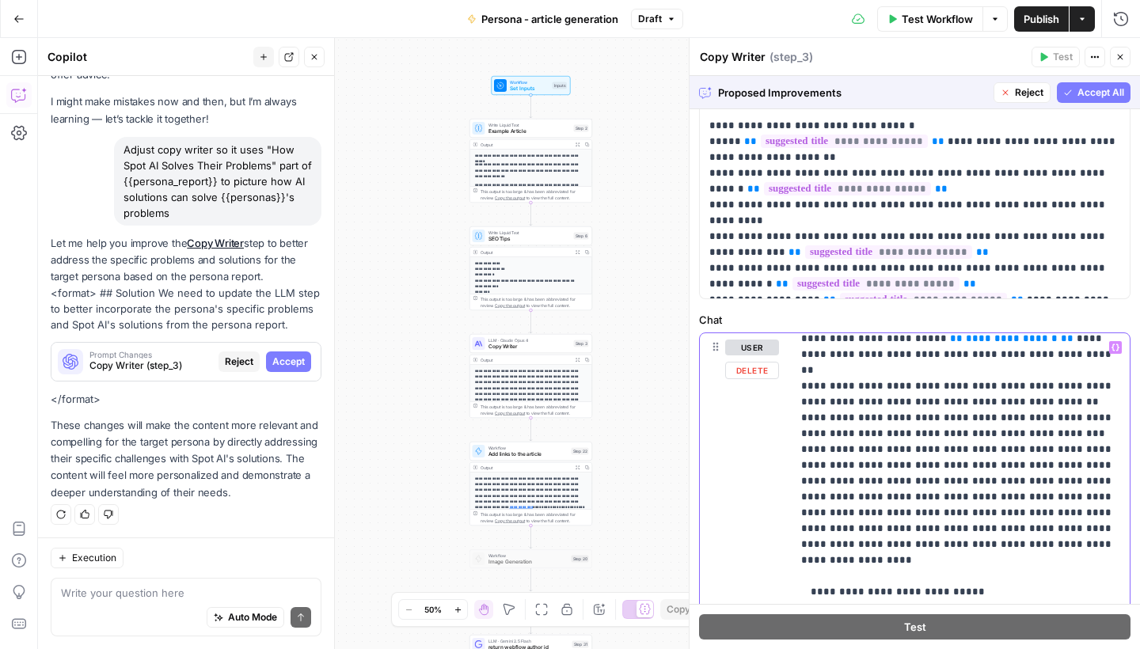
scroll to position [4198, 0]
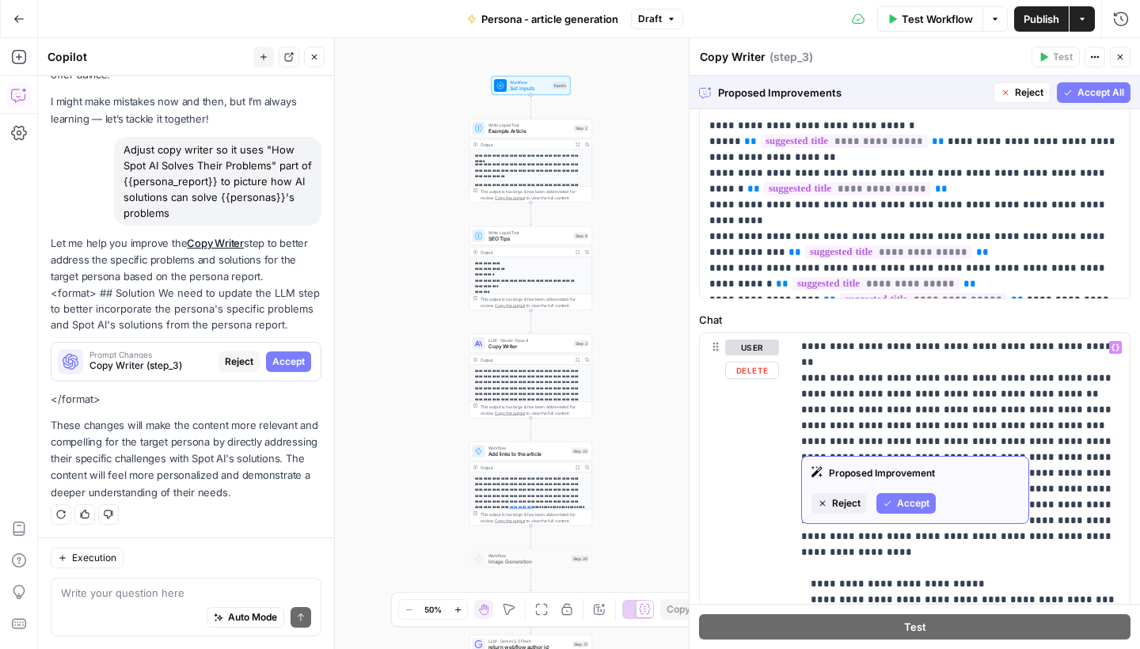
click at [914, 499] on span "Accept" at bounding box center [913, 503] width 32 height 14
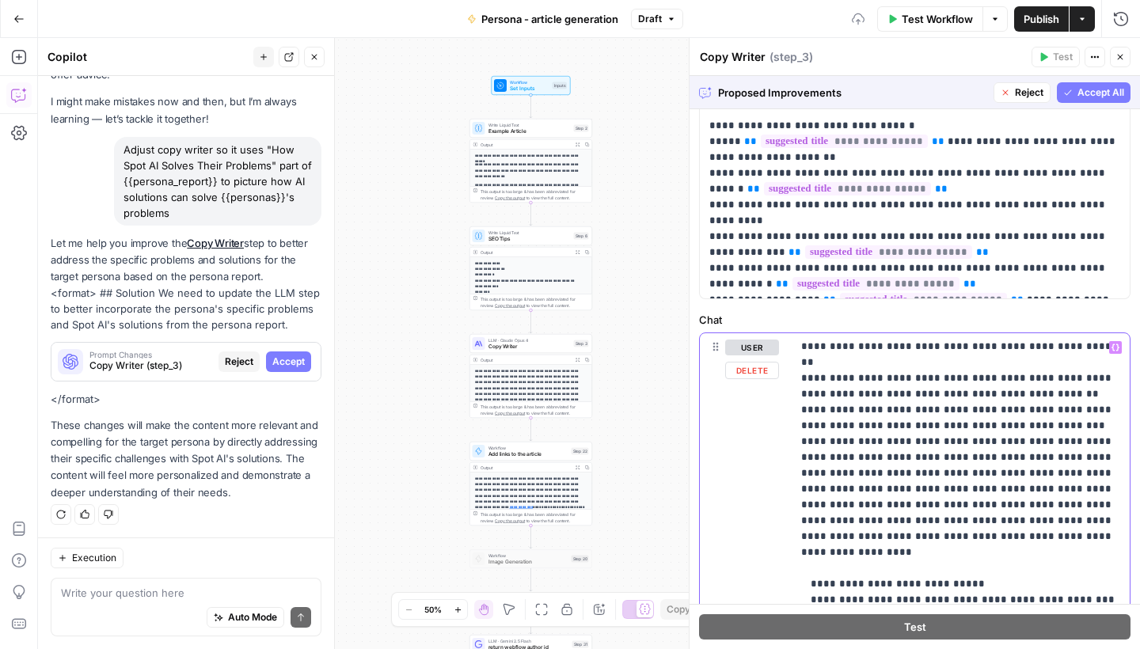
scroll to position [4247, 0]
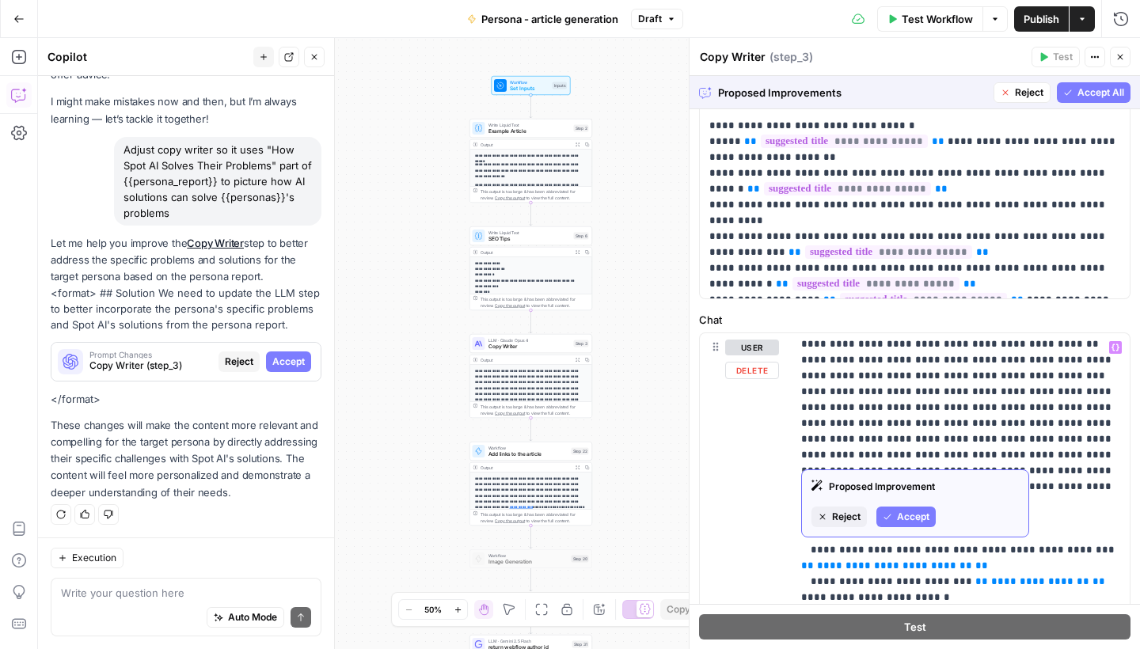
click at [917, 514] on span "Accept" at bounding box center [913, 517] width 32 height 14
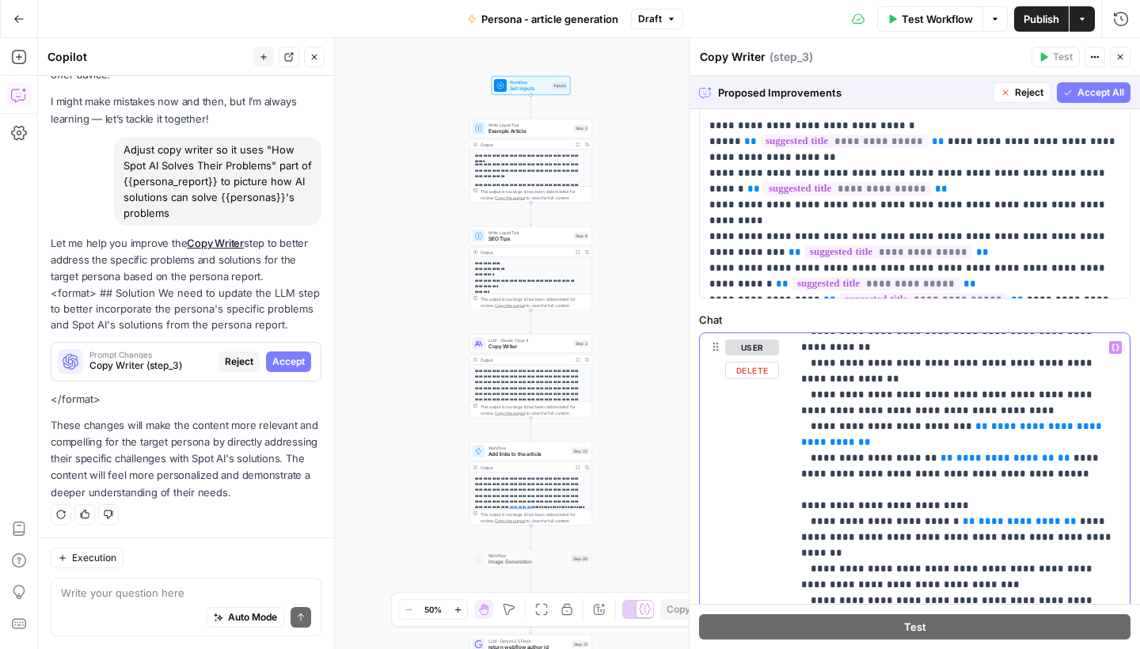
scroll to position [4544, 0]
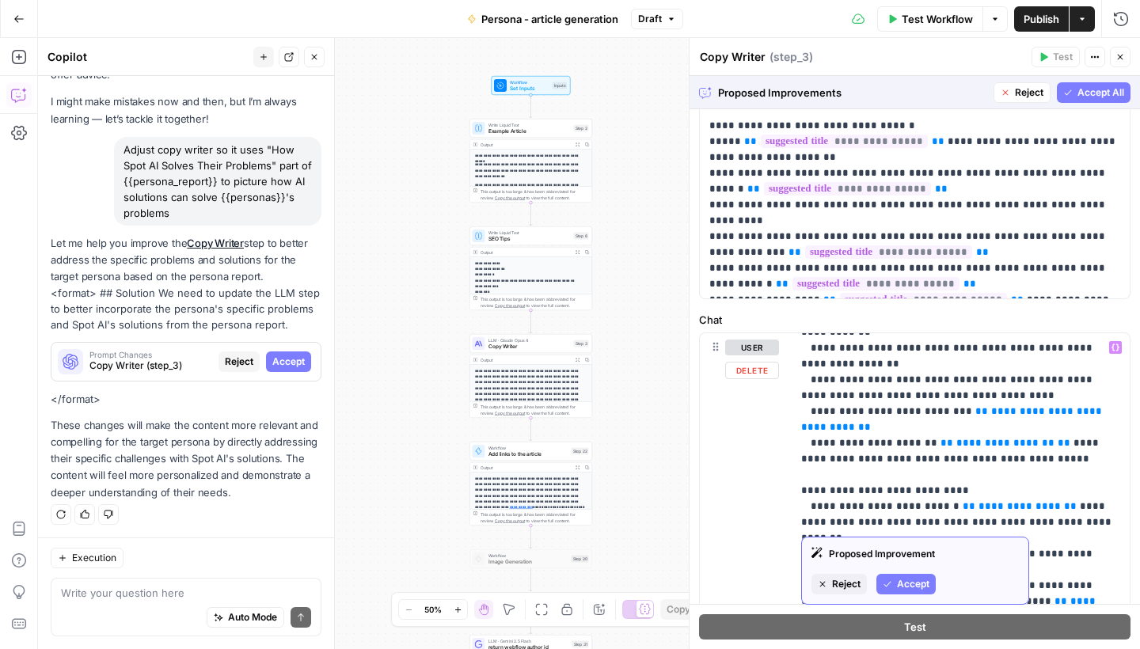
click at [917, 581] on span "Accept" at bounding box center [913, 584] width 32 height 14
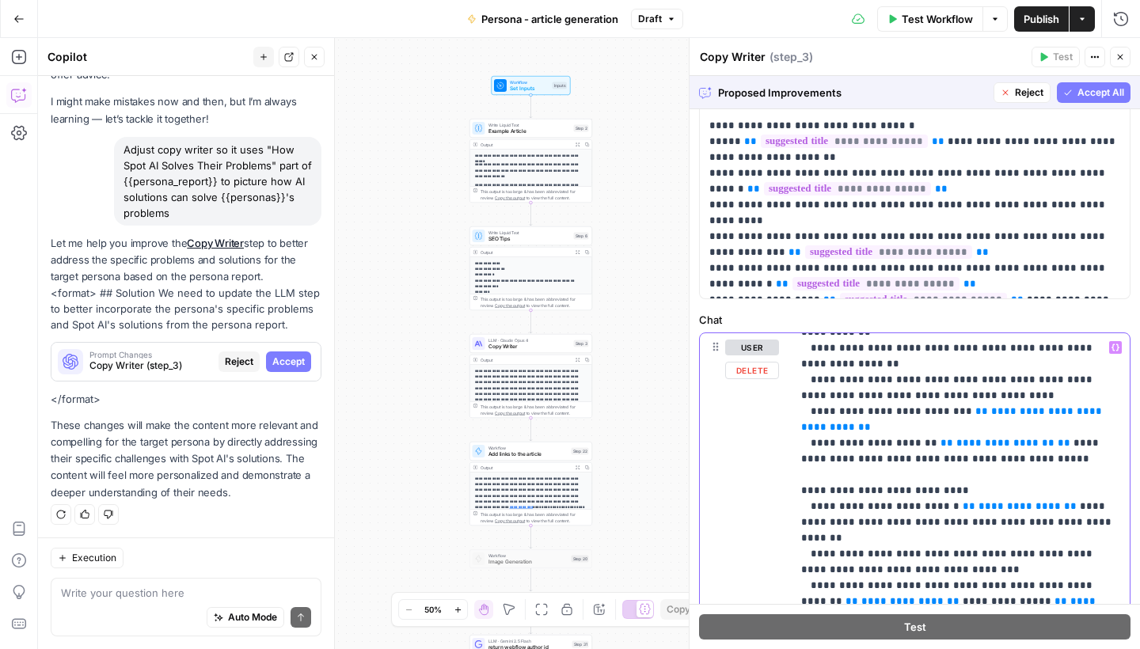
drag, startPoint x: 1088, startPoint y: 457, endPoint x: 797, endPoint y: 444, distance: 291.7
click at [797, 444] on div "**********" at bounding box center [961, 655] width 338 height 645
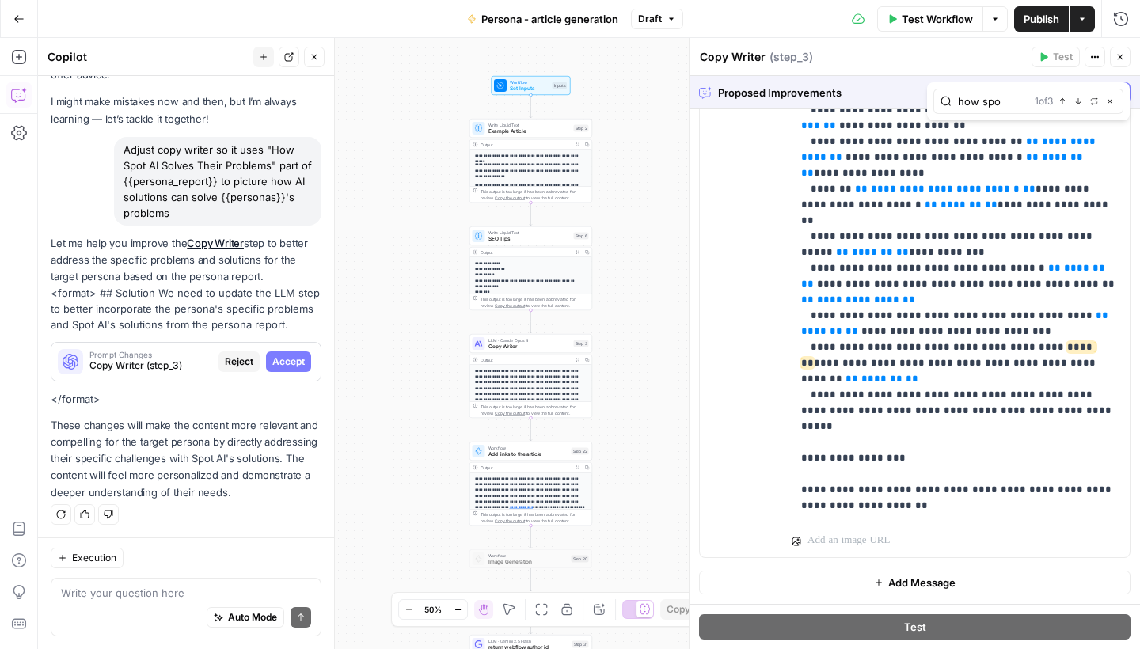
scroll to position [4768, 0]
type input "how spot"
click at [1080, 103] on icon "button" at bounding box center [1079, 101] width 8 height 8
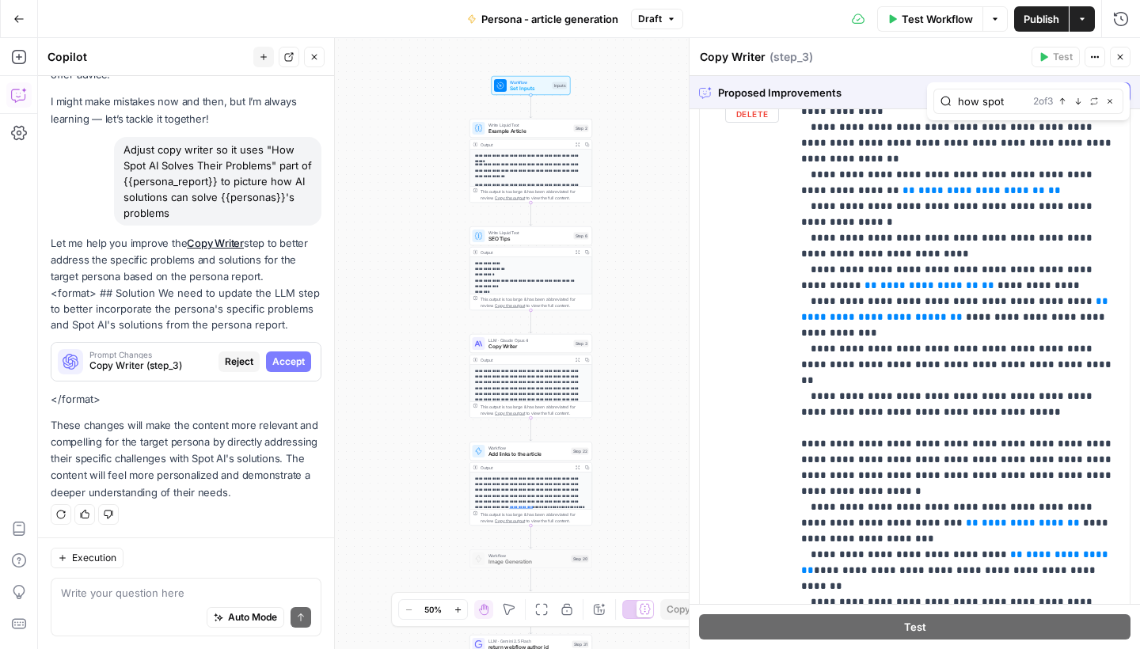
scroll to position [2353, 0]
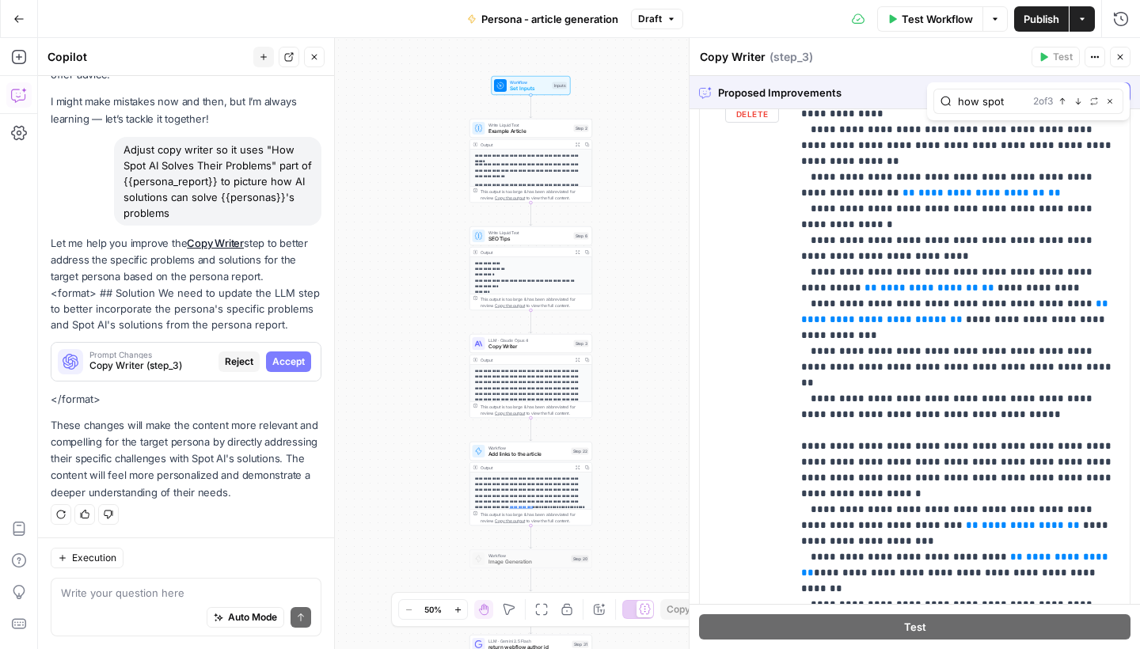
click at [1078, 103] on icon "button" at bounding box center [1079, 101] width 6 height 6
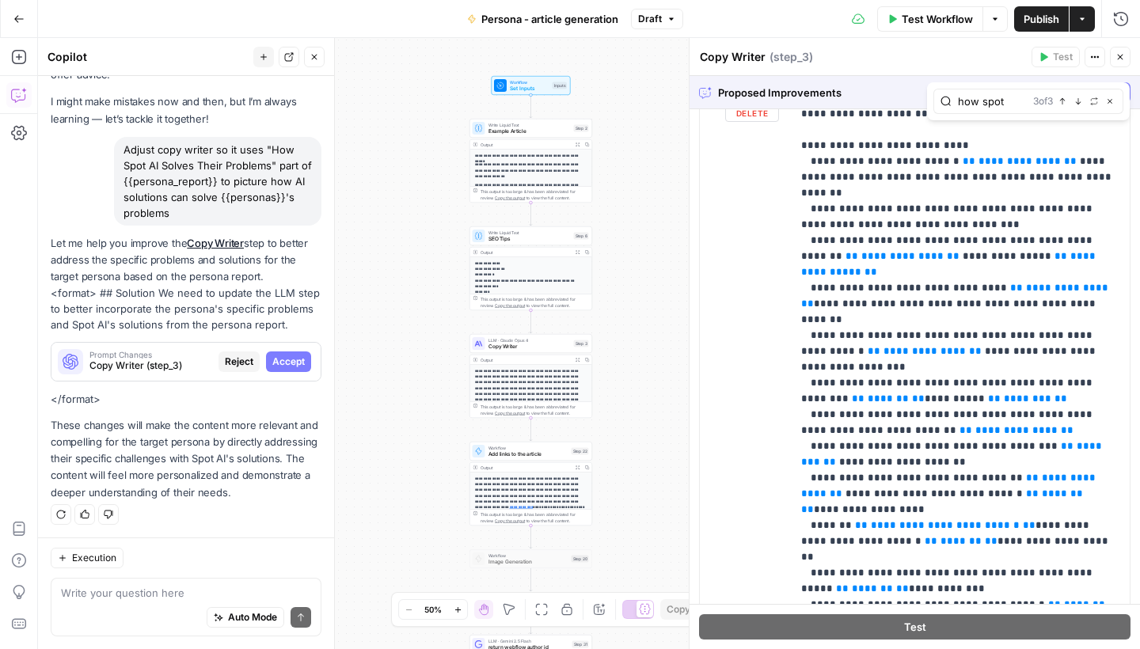
click at [1078, 103] on icon "button" at bounding box center [1079, 101] width 6 height 6
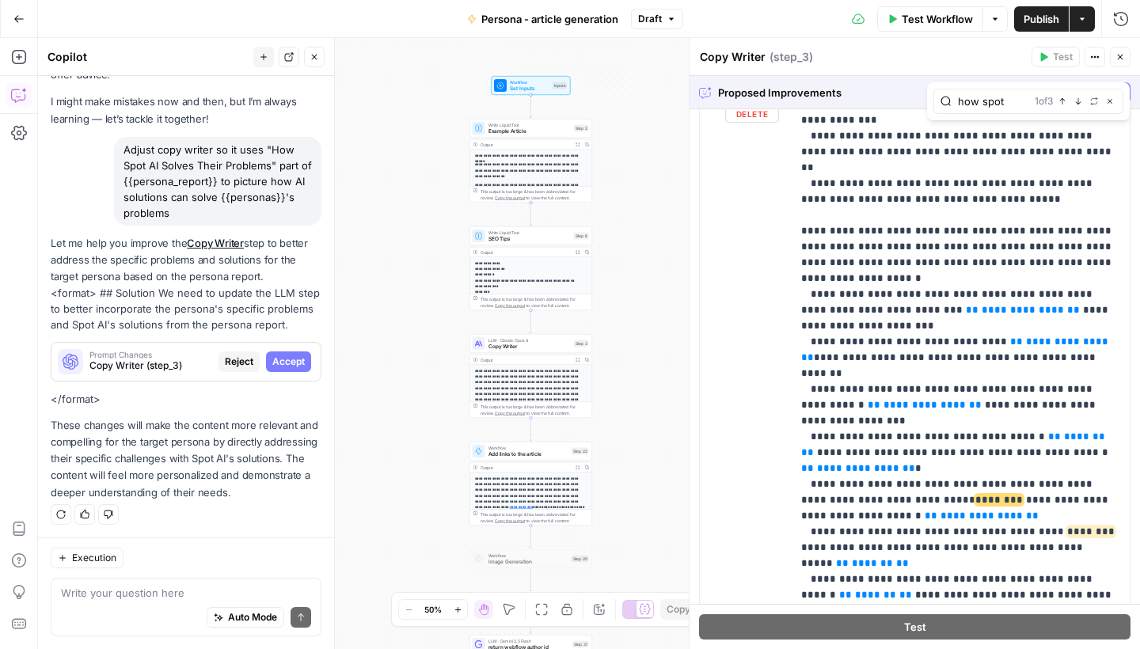
scroll to position [2571, 0]
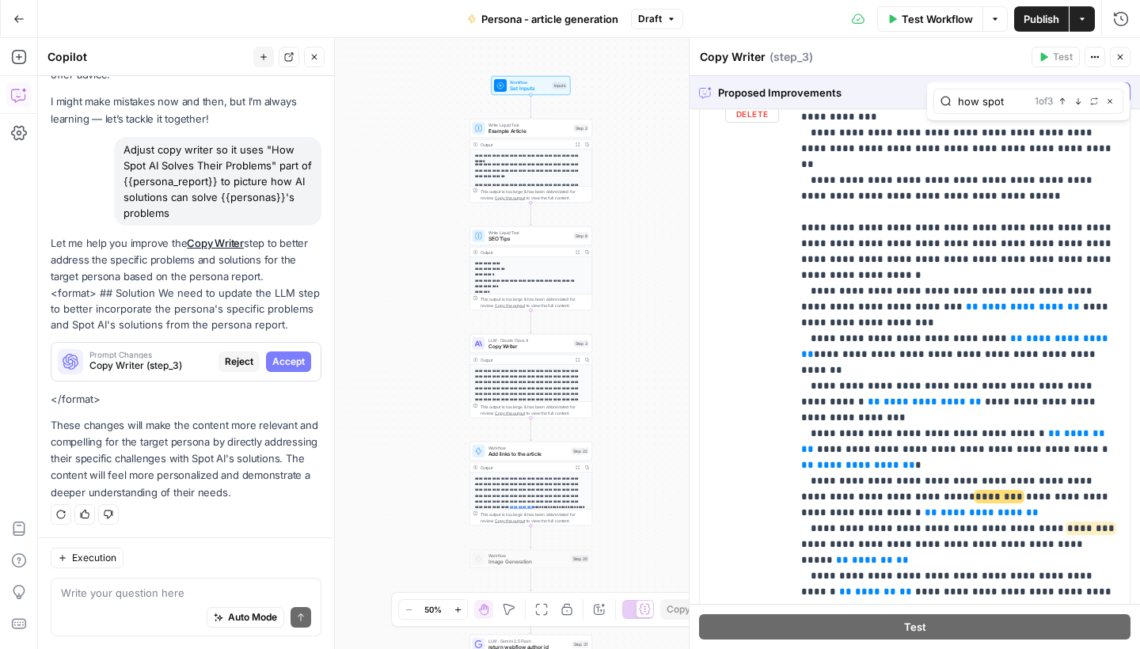
click at [1082, 101] on span "Next Match" at bounding box center [1082, 101] width 1 height 1
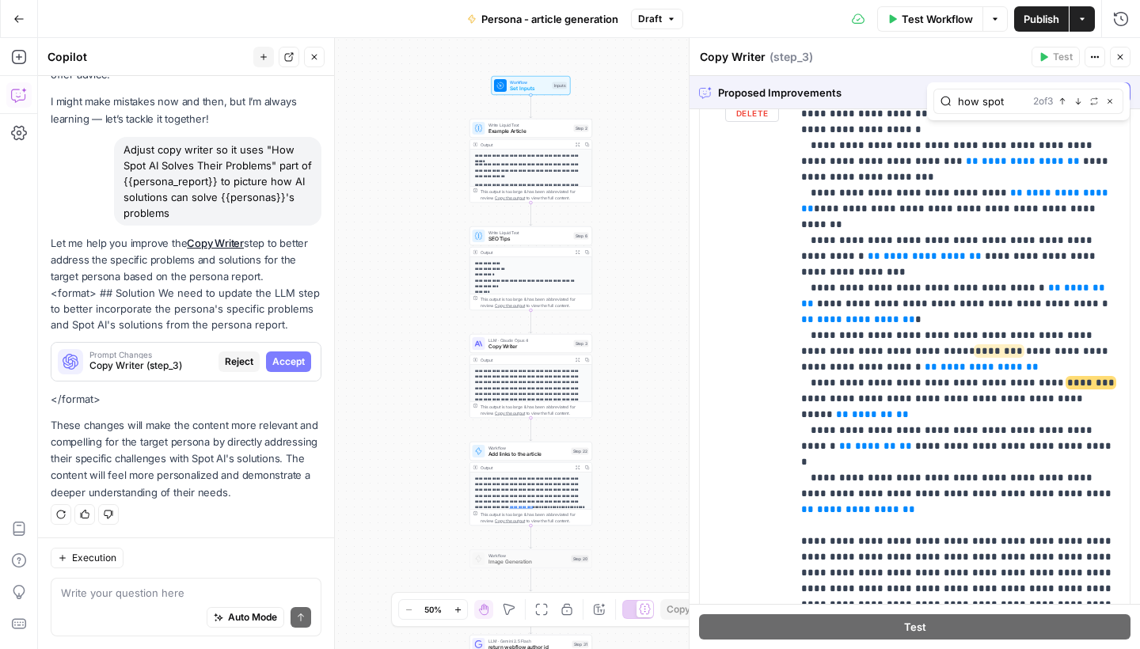
click at [1082, 101] on span "Next Match" at bounding box center [1082, 101] width 1 height 1
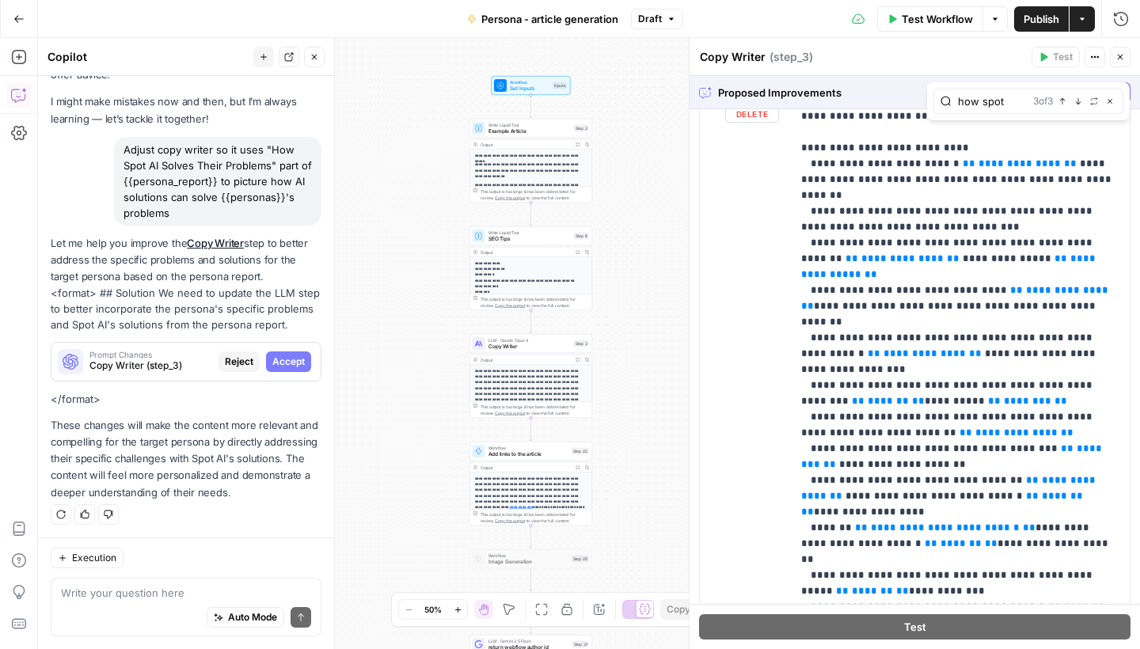
scroll to position [4632, 0]
click at [1117, 101] on div "how spot 3 of 3 Previous match Next Match Replace Close" at bounding box center [1029, 101] width 190 height 25
click at [1114, 102] on button "Close" at bounding box center [1110, 101] width 13 height 13
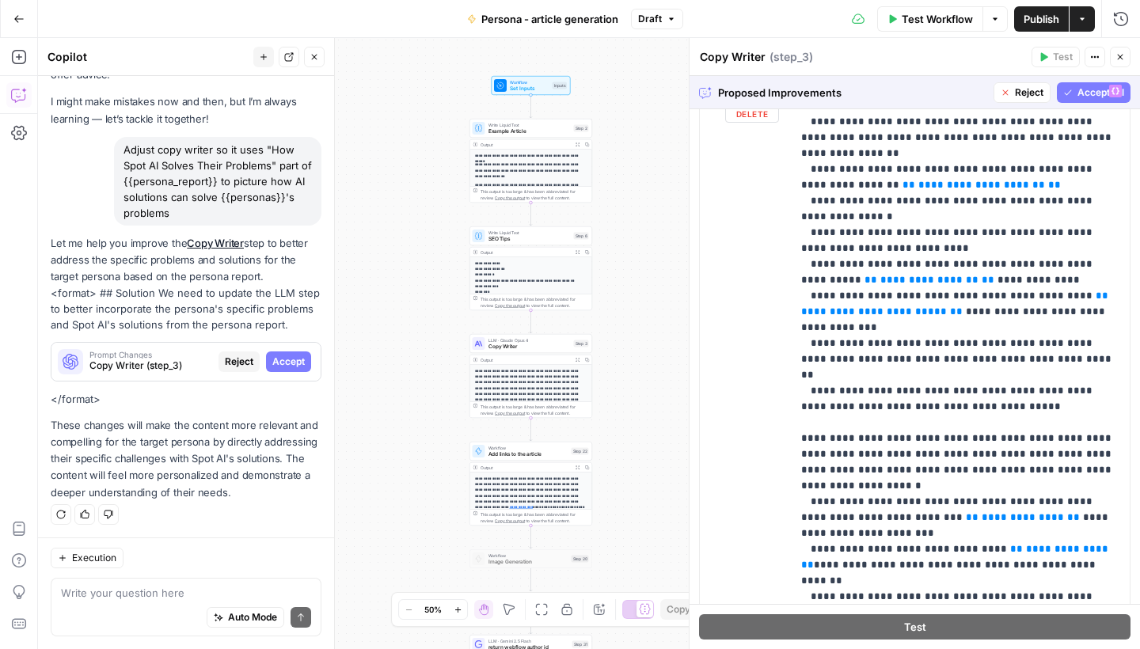
scroll to position [2088, 0]
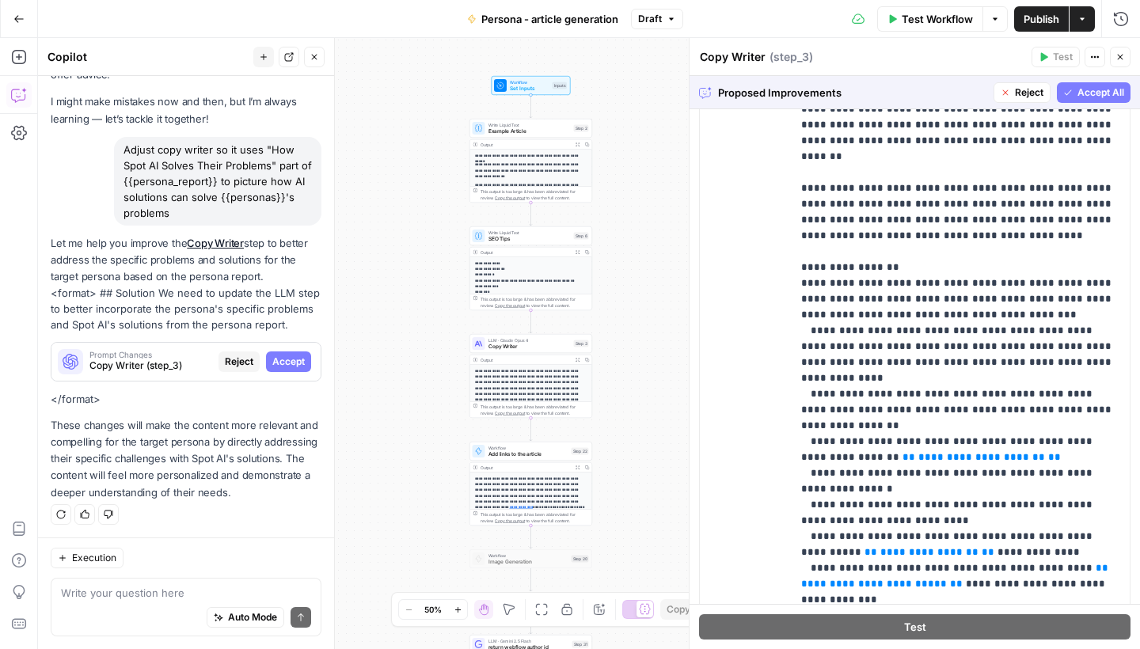
click at [1082, 93] on span "Accept All" at bounding box center [1101, 93] width 47 height 14
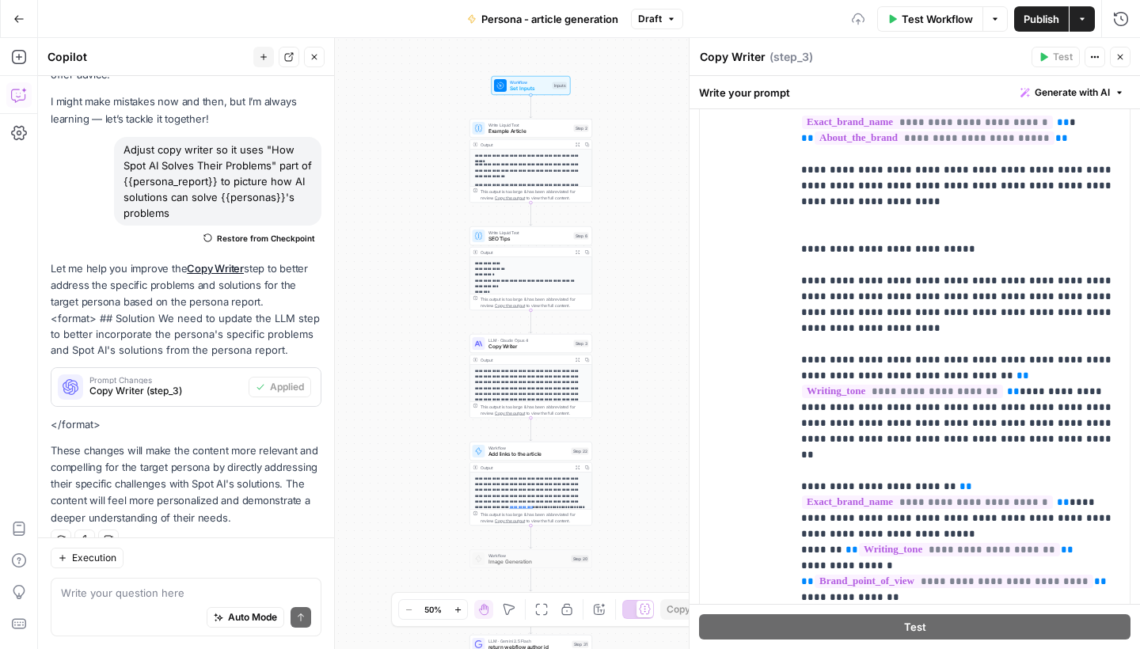
click at [1048, 25] on span "Publish" at bounding box center [1042, 19] width 36 height 16
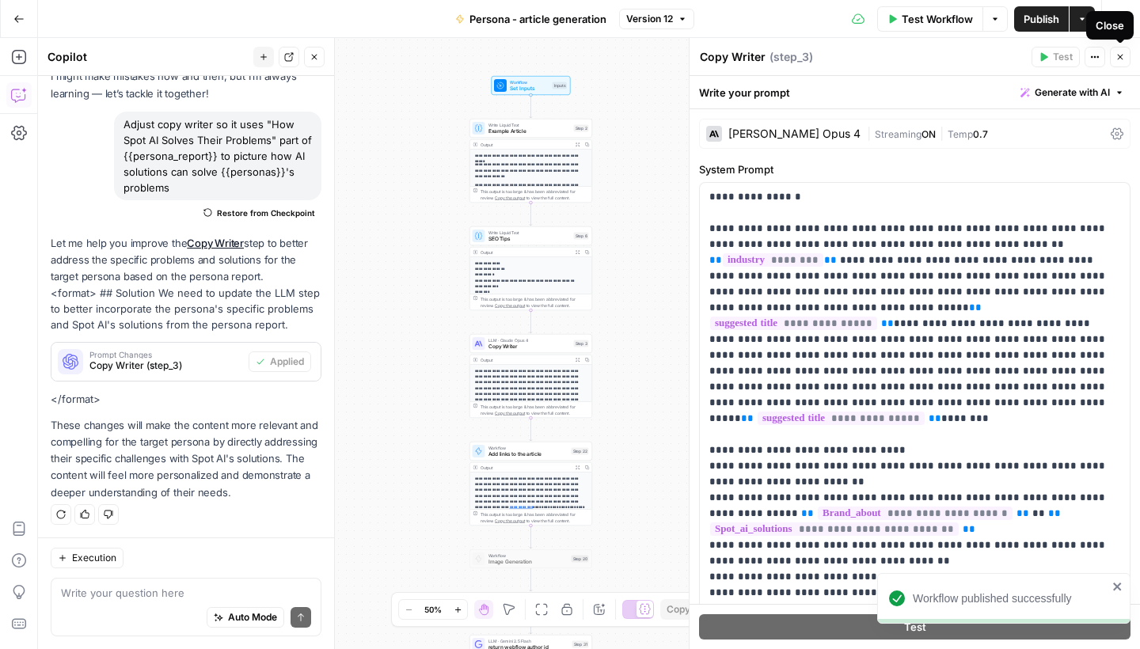
click at [1125, 56] on button "Close" at bounding box center [1120, 57] width 21 height 21
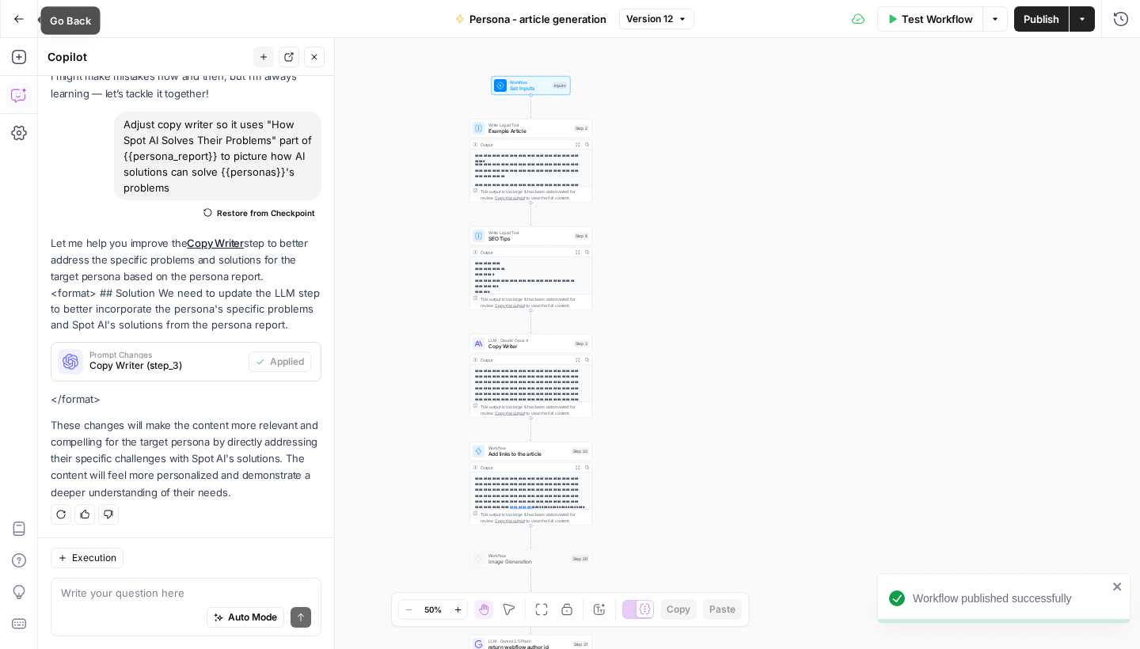
click at [22, 18] on icon "button" at bounding box center [19, 18] width 10 height 7
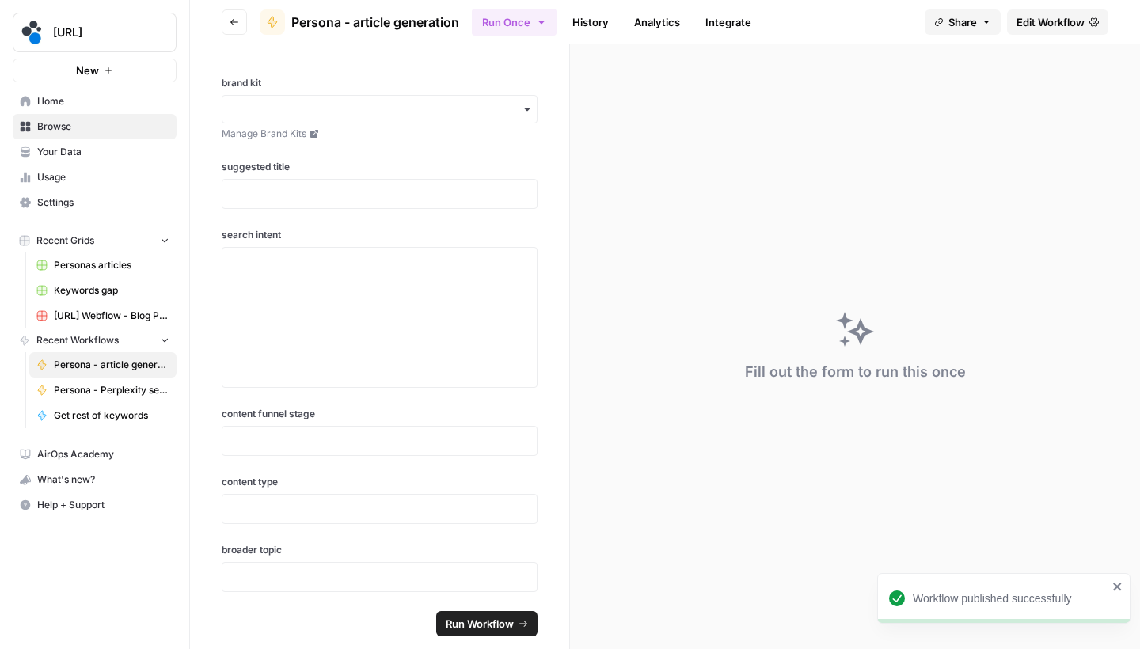
click at [229, 13] on button "Go back" at bounding box center [234, 22] width 25 height 25
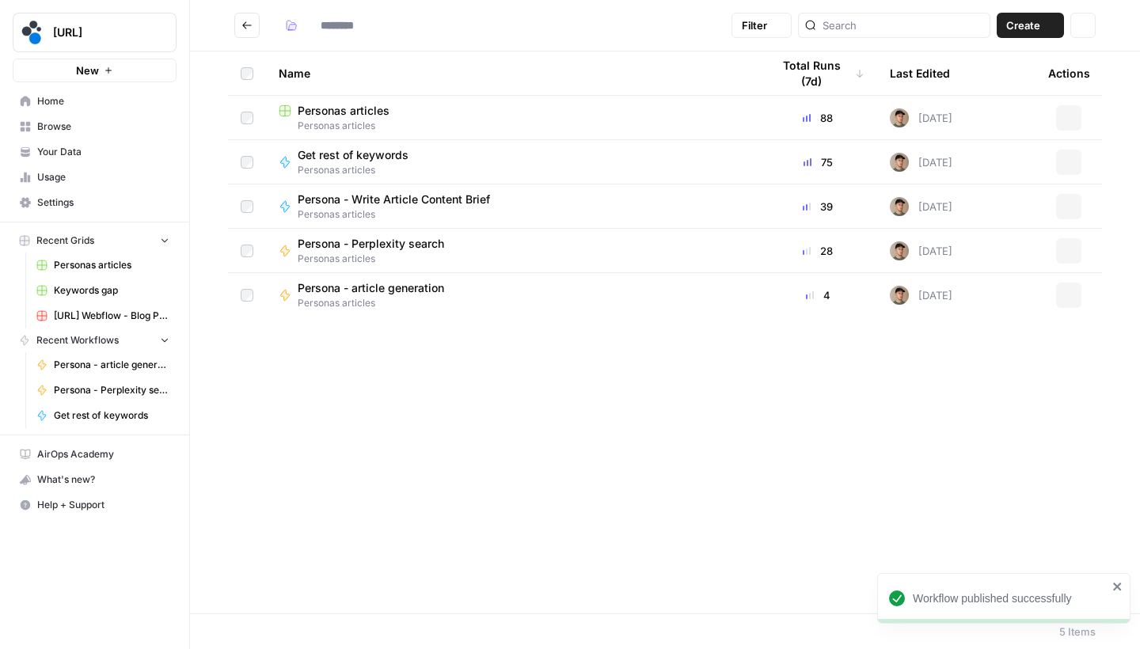
type input "**********"
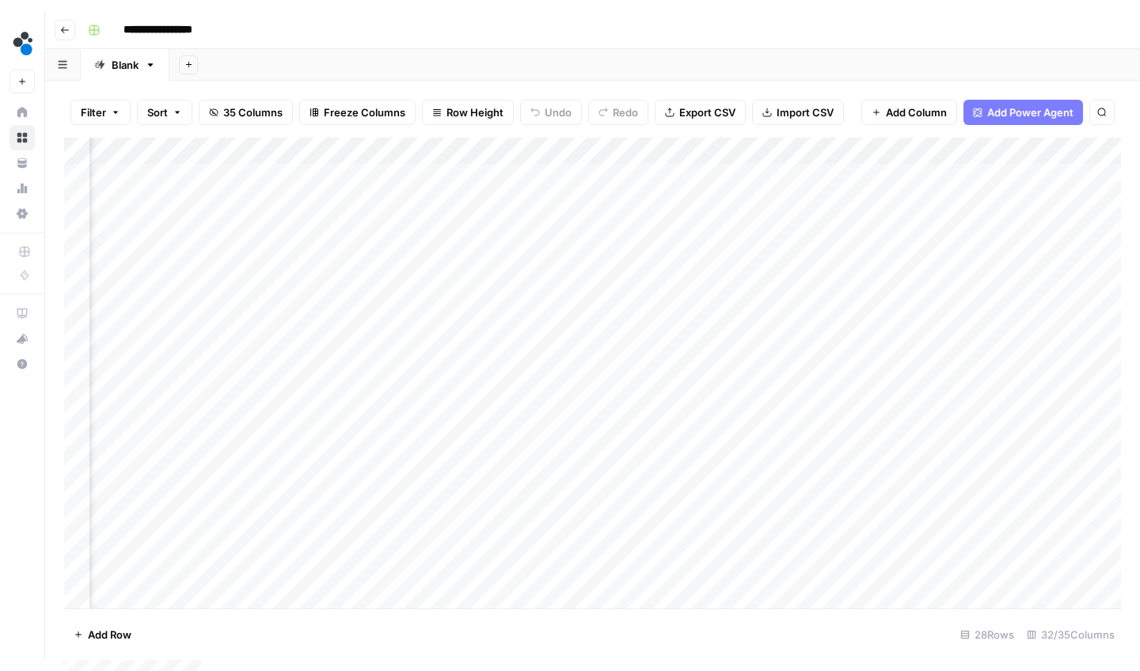
scroll to position [0, 3220]
